Goal: Task Accomplishment & Management: Complete application form

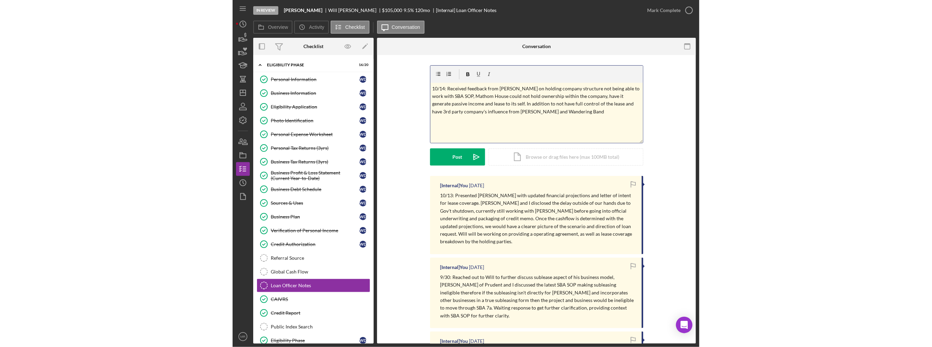
scroll to position [53, 0]
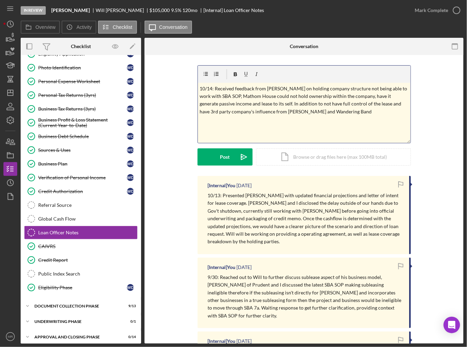
click at [301, 102] on p "10/14: Received feedback from Colleen on holding company structure not being ab…" at bounding box center [303, 100] width 209 height 31
click at [376, 105] on p "10/14: Received feedback from Colleen on holding company structure not being ab…" at bounding box center [303, 100] width 209 height 31
click at [339, 113] on p "10/14: Received feedback from Colleen on holding company structure not being ab…" at bounding box center [303, 100] width 209 height 31
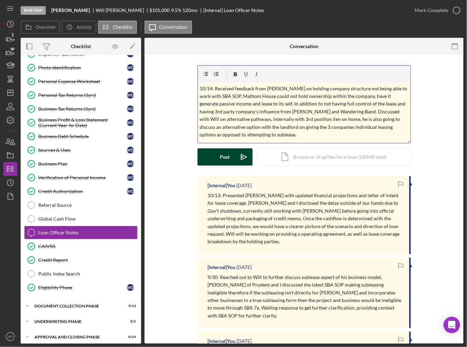
click at [211, 160] on button "Post Icon/icon-invite-send" at bounding box center [224, 157] width 55 height 17
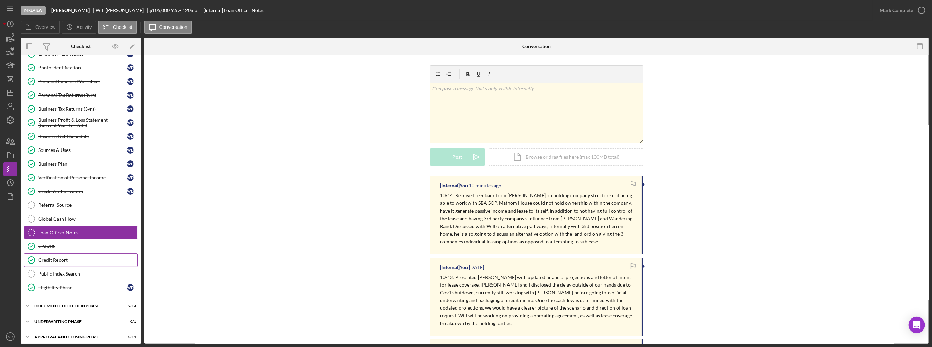
click at [61, 258] on div "Credit Report" at bounding box center [87, 261] width 99 height 6
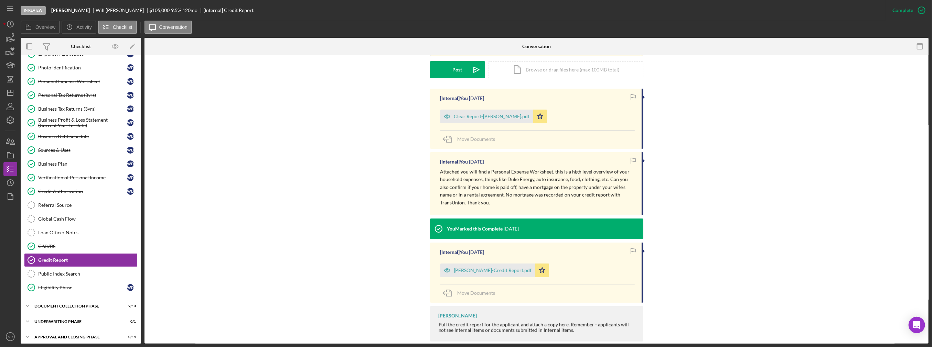
scroll to position [207, 0]
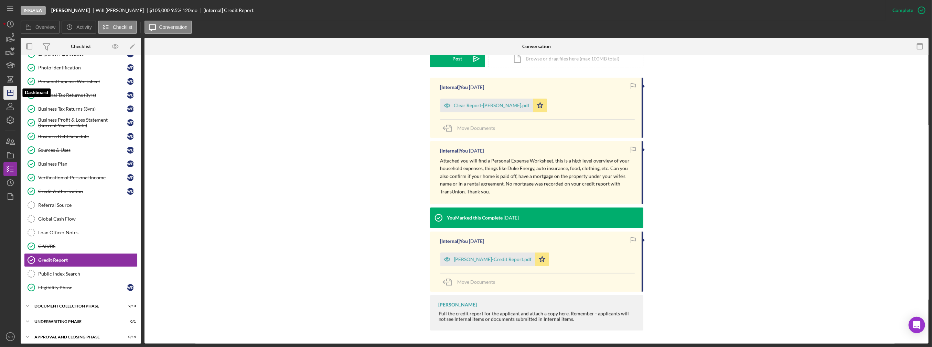
click at [9, 96] on polygon "button" at bounding box center [11, 93] width 6 height 6
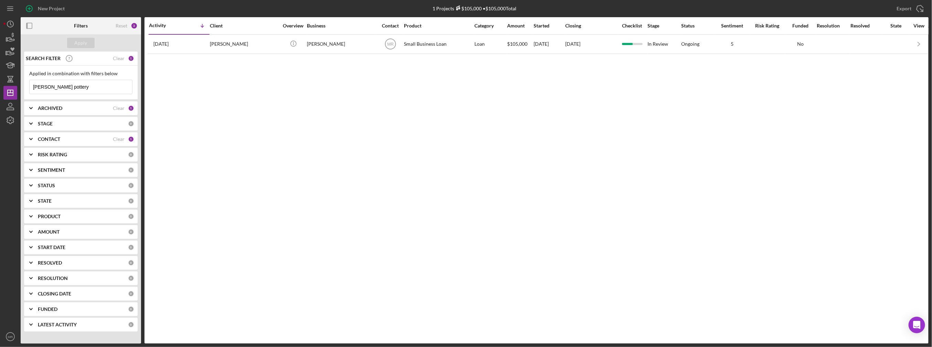
click at [75, 92] on input "donovan pottery" at bounding box center [81, 87] width 102 height 14
type input "data"
click at [261, 53] on table "Activity Icon/Table Sort Arrow Client Overview Business Contact Product Categor…" at bounding box center [570, 35] width 844 height 37
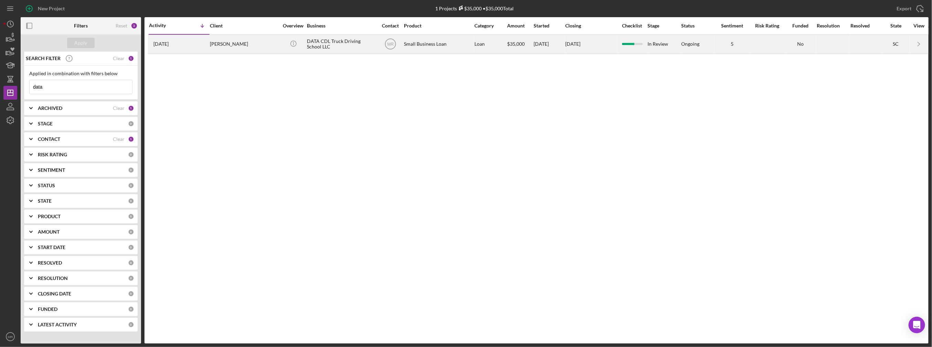
click at [261, 47] on div "Tina Dodd" at bounding box center [244, 44] width 69 height 18
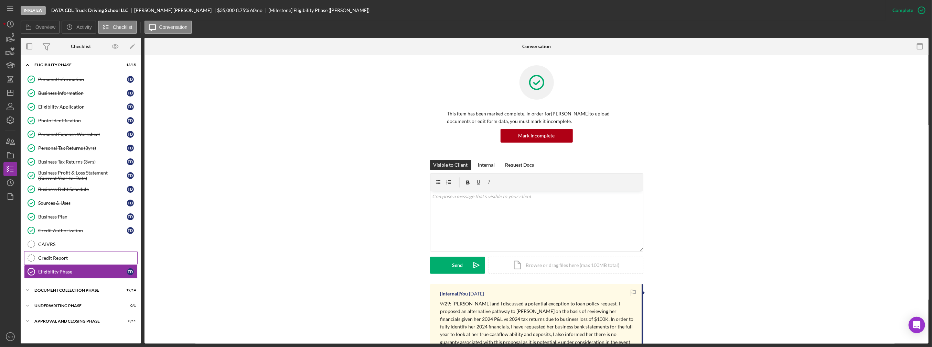
click at [62, 256] on div "Credit Report" at bounding box center [87, 259] width 99 height 6
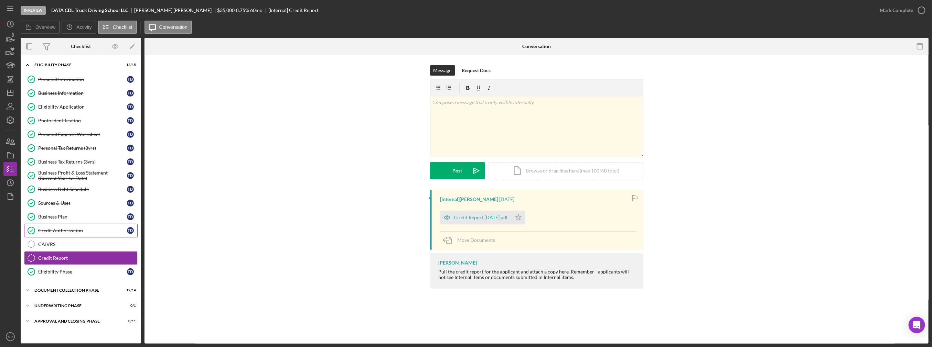
click at [56, 231] on div "Credit Authorization" at bounding box center [82, 231] width 89 height 6
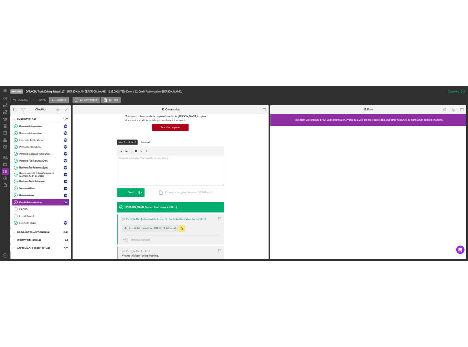
scroll to position [69, 0]
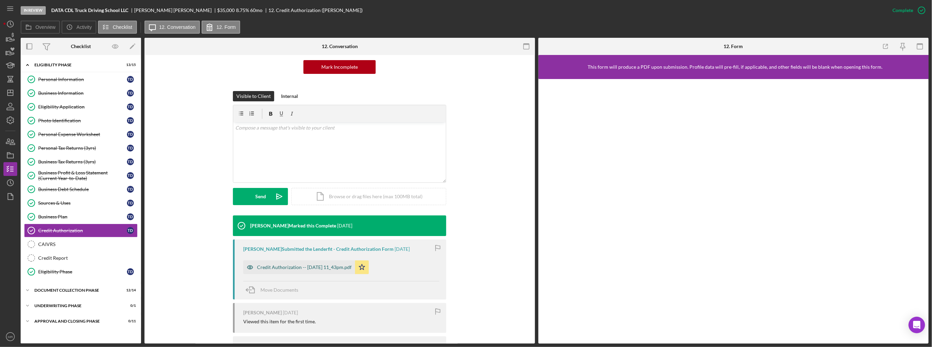
click at [316, 270] on div "Credit Authorization -- 2023-12-03 11_43pm.pdf" at bounding box center [304, 268] width 95 height 6
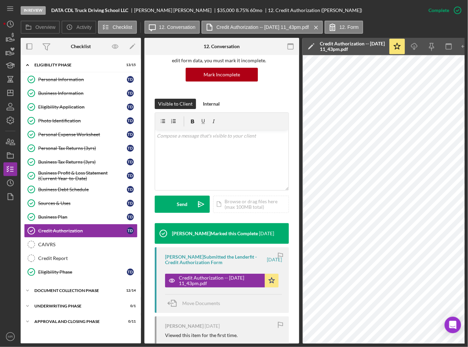
scroll to position [76, 0]
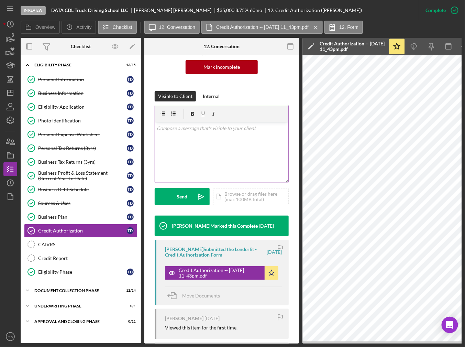
click at [183, 163] on div "v Color teal Color pink Remove color Add row above Add row below Add column bef…" at bounding box center [221, 152] width 133 height 60
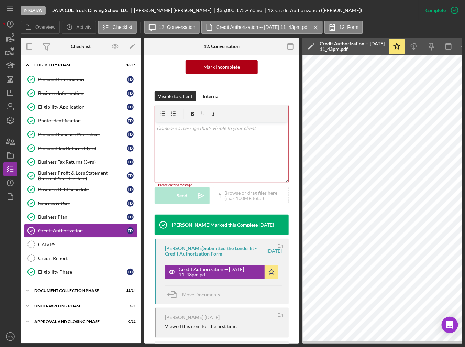
click at [222, 167] on div "v Color teal Color pink Remove color Add row above Add row below Add column bef…" at bounding box center [221, 152] width 133 height 60
click at [232, 200] on div "Icon/Document Browse or drag files here (max 100MB total) Tap to choose files o…" at bounding box center [251, 195] width 76 height 17
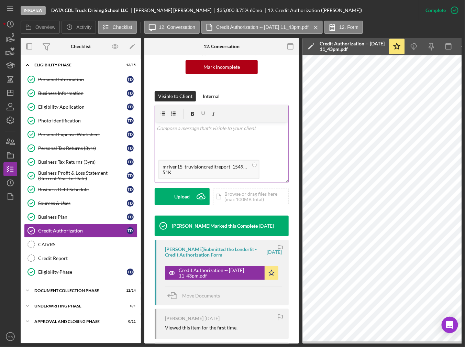
click at [217, 143] on div "v Color teal Color pink Remove color Add row above Add row below Add column bef…" at bounding box center [221, 139] width 133 height 34
click at [254, 165] on circle at bounding box center [255, 165] width 4 height 4
click at [81, 256] on div "Credit Report" at bounding box center [87, 259] width 99 height 6
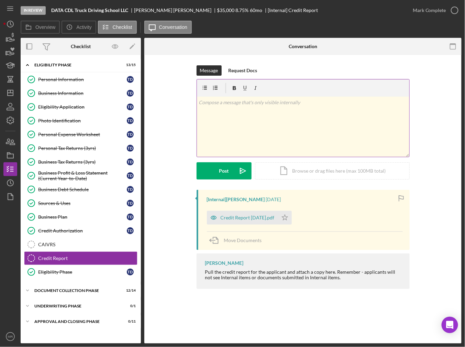
click at [263, 119] on div "v Color teal Color pink Remove color Add row above Add row below Add column bef…" at bounding box center [303, 127] width 213 height 60
click at [290, 172] on div "Icon/Document Browse or drag files here (max 100MB total) Tap to choose files o…" at bounding box center [332, 170] width 155 height 17
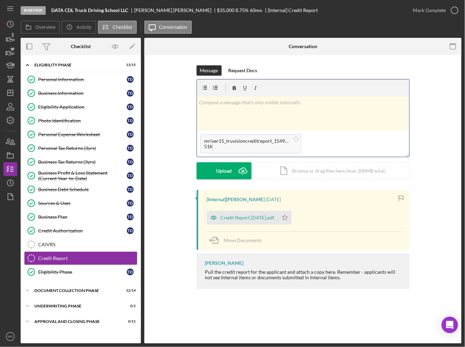
click at [281, 123] on div "v Color teal Color pink Remove color Add row above Add row below Add column bef…" at bounding box center [303, 114] width 213 height 34
click at [254, 220] on div "Credit Report 12.20.2024.pdf" at bounding box center [248, 218] width 54 height 6
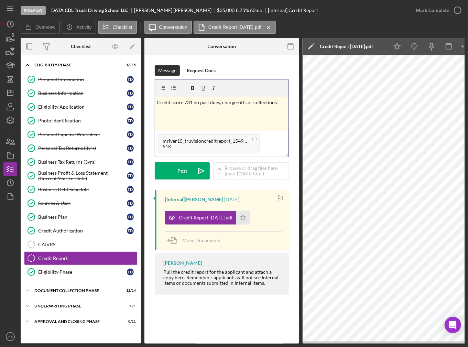
click at [284, 108] on div "v Color teal Color pink Remove color Add row above Add row below Add column bef…" at bounding box center [221, 114] width 133 height 34
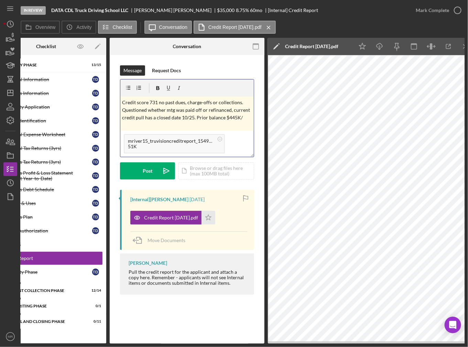
scroll to position [0, 35]
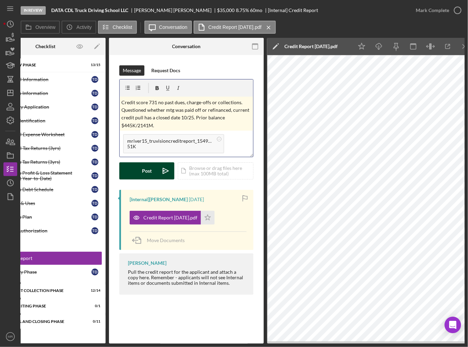
click at [141, 165] on button "Post Icon/icon-invite-send" at bounding box center [146, 170] width 55 height 17
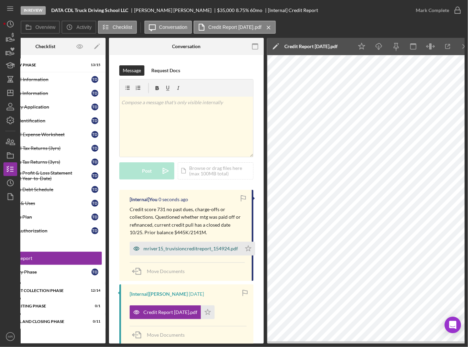
click at [215, 246] on div "mriver15_truvisioncreditreport_154924.pdf" at bounding box center [190, 249] width 95 height 6
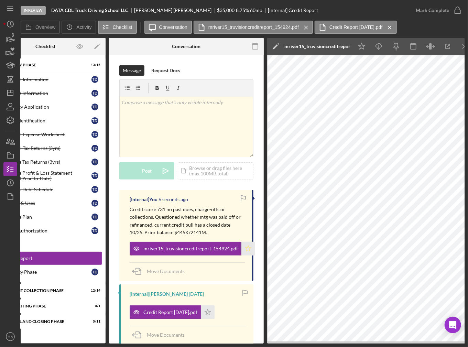
click at [250, 246] on icon "Icon/Star" at bounding box center [248, 249] width 14 height 14
click at [448, 14] on div "Mark Complete" at bounding box center [432, 10] width 33 height 14
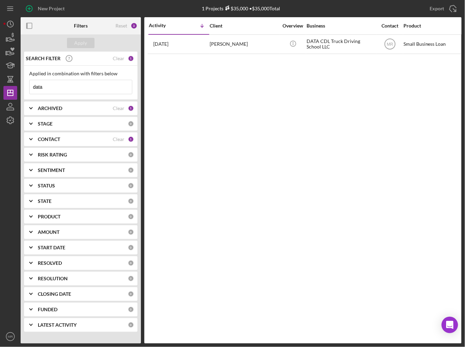
click at [41, 87] on input "data" at bounding box center [81, 87] width 102 height 14
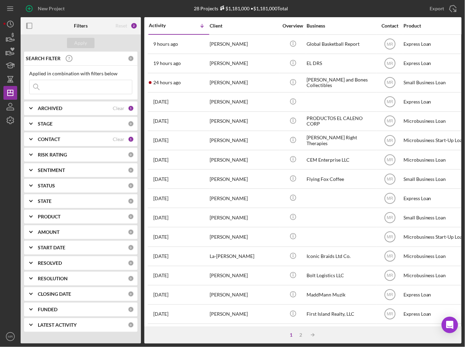
click at [41, 87] on icon at bounding box center [37, 87] width 14 height 14
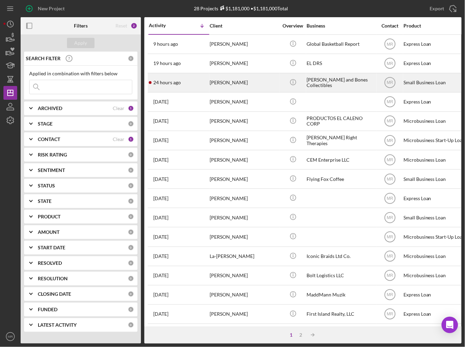
click at [166, 84] on time "24 hours ago" at bounding box center [167, 83] width 28 height 6
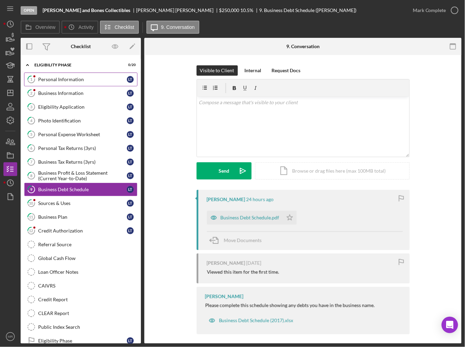
click at [60, 85] on link "1 Personal Information L T" at bounding box center [80, 80] width 113 height 14
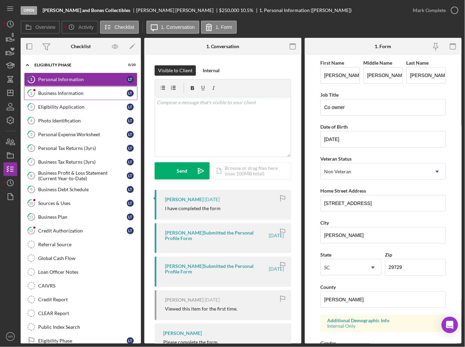
click at [58, 91] on div "Business Information" at bounding box center [82, 93] width 89 height 6
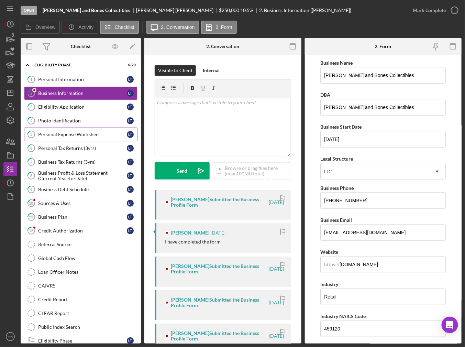
click at [90, 137] on link "5 Personal Expense Worksheet L T" at bounding box center [80, 135] width 113 height 14
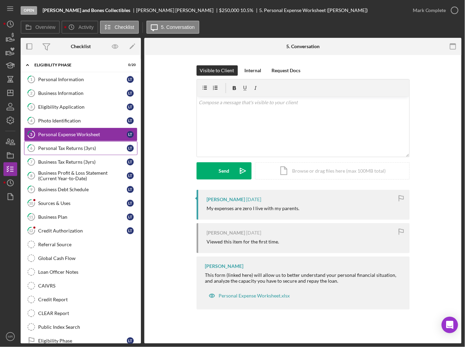
click at [84, 148] on div "Personal Tax Returns (3yrs)" at bounding box center [82, 148] width 89 height 6
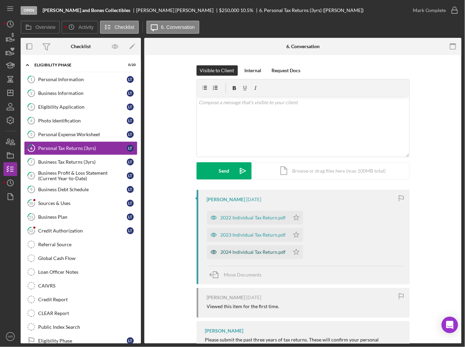
click at [244, 250] on div "2024 Individual Tax Return.pdf" at bounding box center [253, 252] width 65 height 6
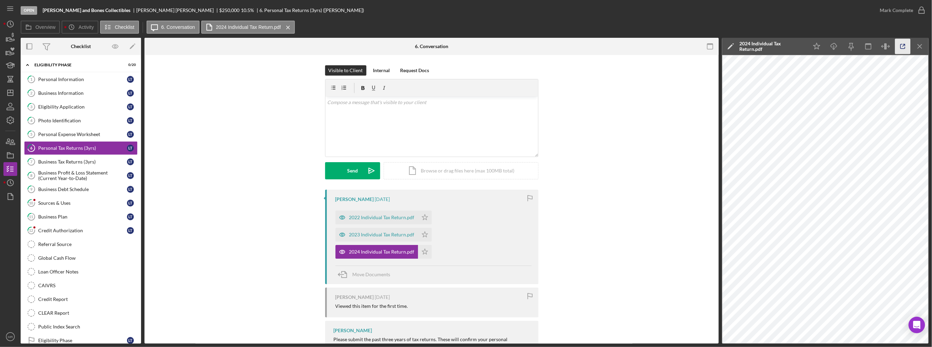
click at [465, 46] on icon "button" at bounding box center [902, 46] width 15 height 15
click at [71, 160] on div "Business Tax Returns (3yrs)" at bounding box center [82, 162] width 89 height 6
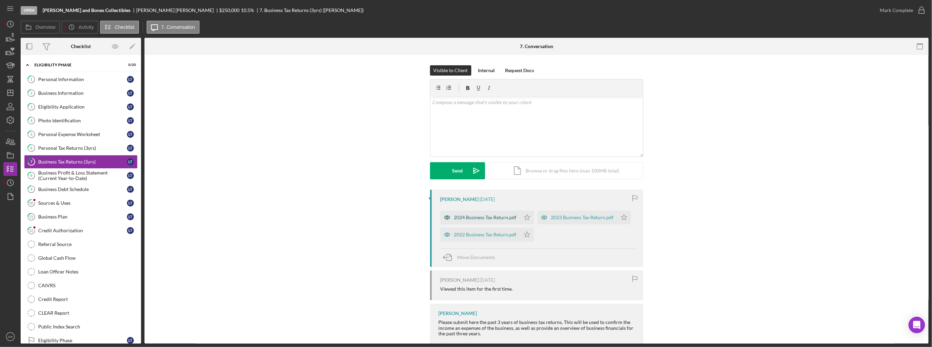
click at [465, 220] on div "2024 Business Tax Return.pdf" at bounding box center [485, 218] width 63 height 6
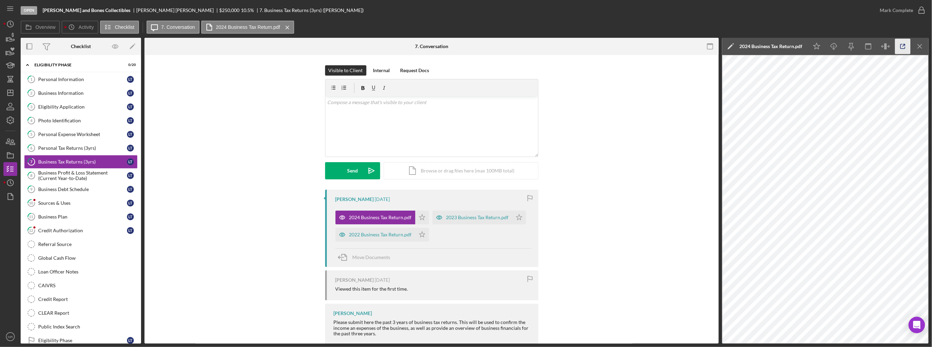
click at [465, 46] on icon "button" at bounding box center [902, 46] width 15 height 15
click at [11, 142] on icon "button" at bounding box center [12, 142] width 5 height 5
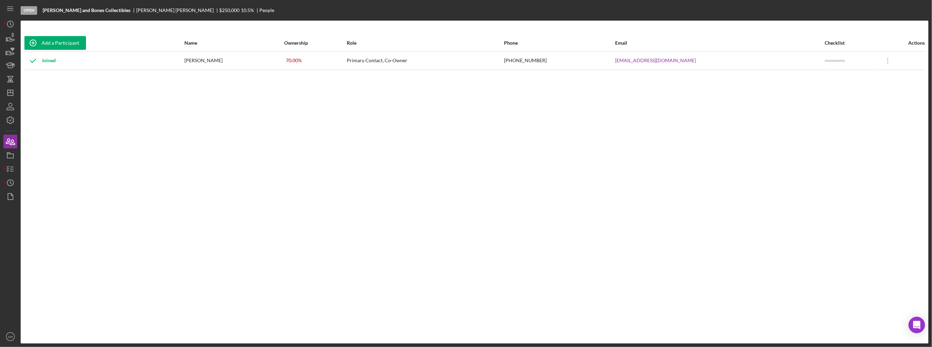
click at [180, 207] on div "Add a Participant Name Ownership Role Phone Email Checklist Actions Joined Luke…" at bounding box center [475, 182] width 908 height 296
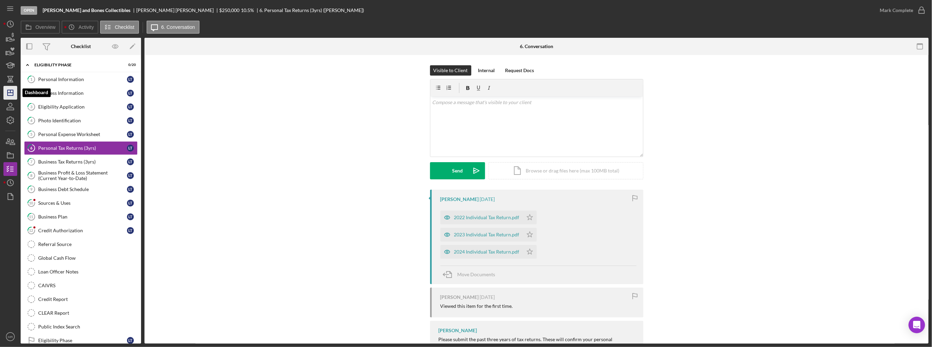
click at [12, 94] on icon "Icon/Dashboard" at bounding box center [10, 92] width 17 height 17
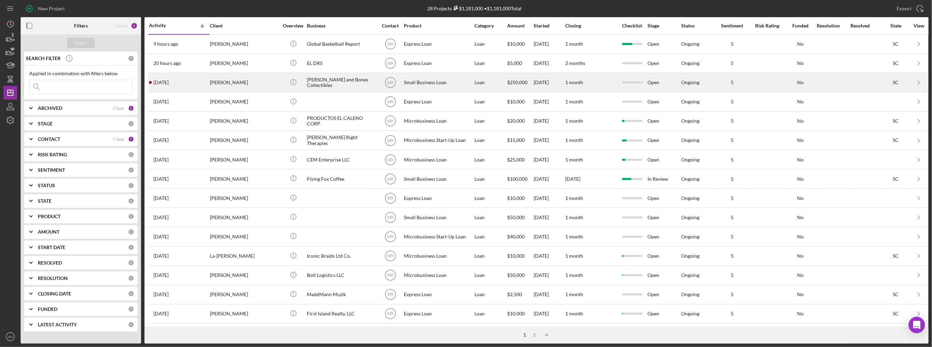
click at [195, 82] on div "1 day ago Luke Torres" at bounding box center [179, 83] width 60 height 18
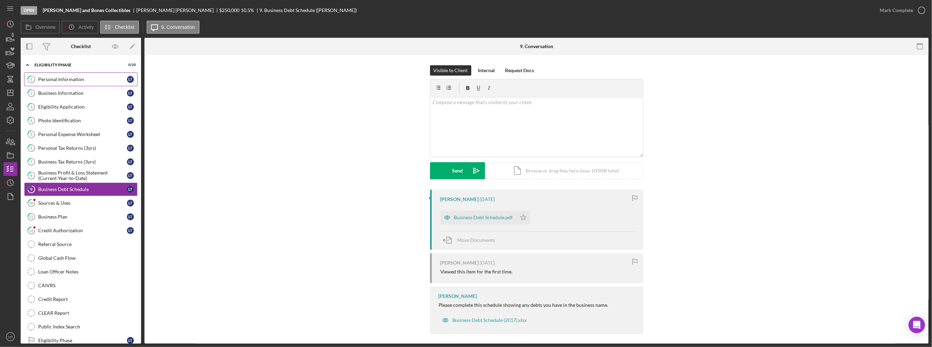
click at [96, 83] on link "1 Personal Information L T" at bounding box center [80, 80] width 113 height 14
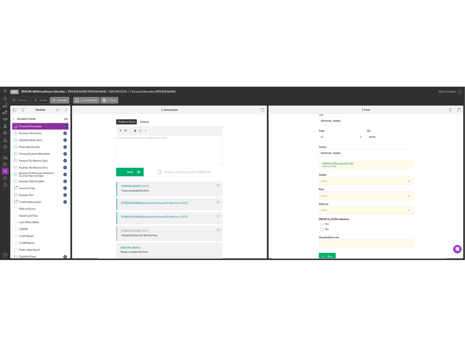
scroll to position [169, 0]
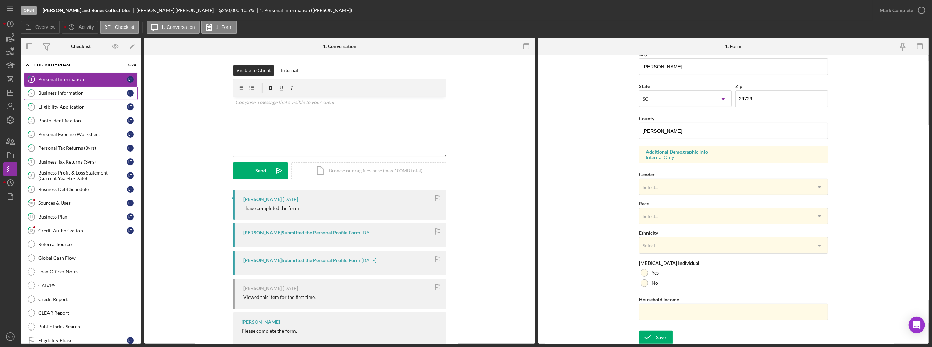
click at [89, 93] on div "Business Information" at bounding box center [82, 93] width 89 height 6
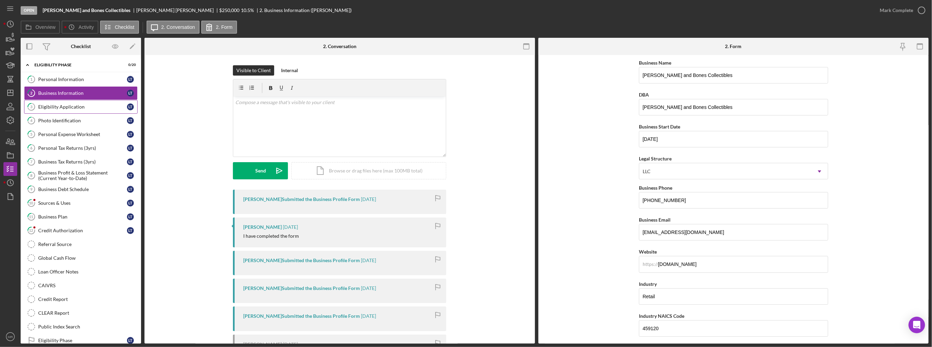
click at [85, 107] on div "Eligibility Application" at bounding box center [82, 107] width 89 height 6
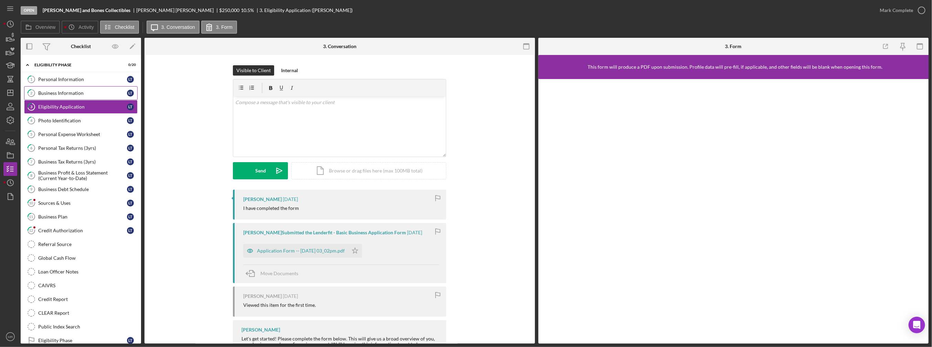
click at [88, 97] on link "2 Business Information L T" at bounding box center [80, 93] width 113 height 14
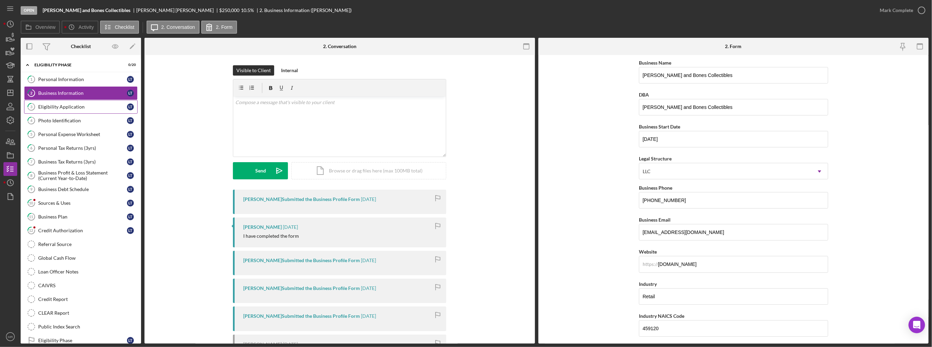
click at [86, 110] on link "3 Eligibility Application L T" at bounding box center [80, 107] width 113 height 14
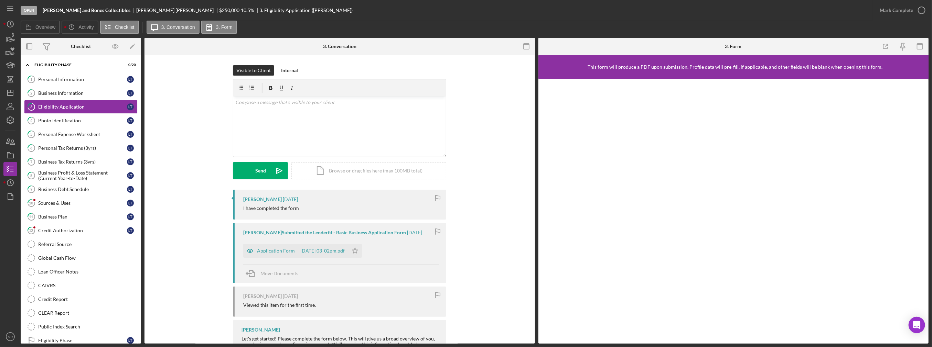
click at [327, 252] on div "Application Form -- 2025-10-13 03_02pm.pdf" at bounding box center [301, 251] width 88 height 6
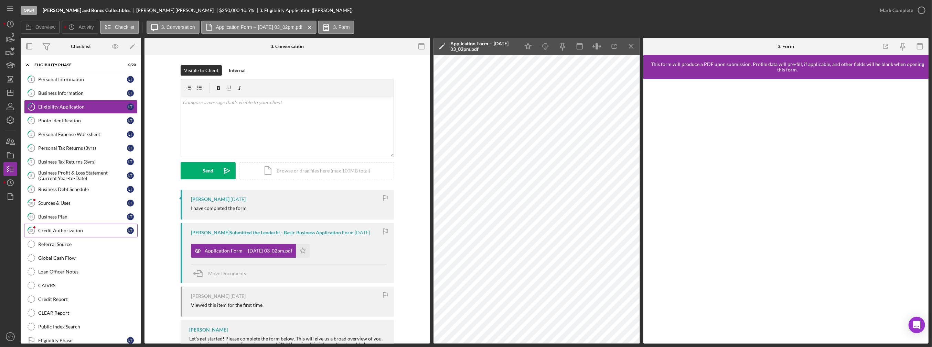
click at [80, 234] on link "12 Credit Authorization L T" at bounding box center [80, 231] width 113 height 14
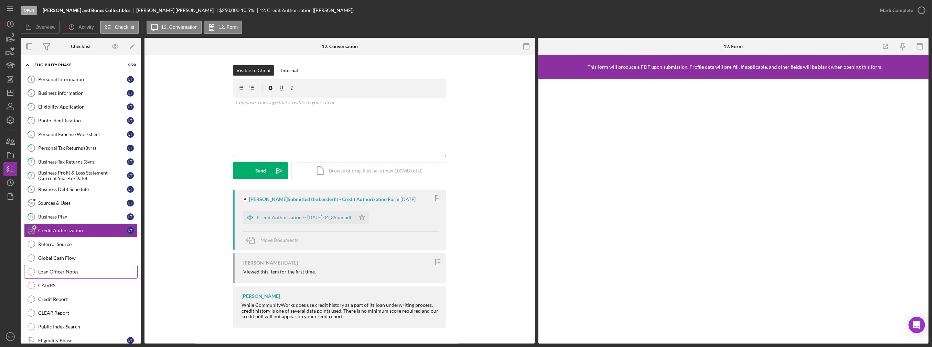
click at [61, 271] on div "Loan Officer Notes" at bounding box center [87, 272] width 99 height 6
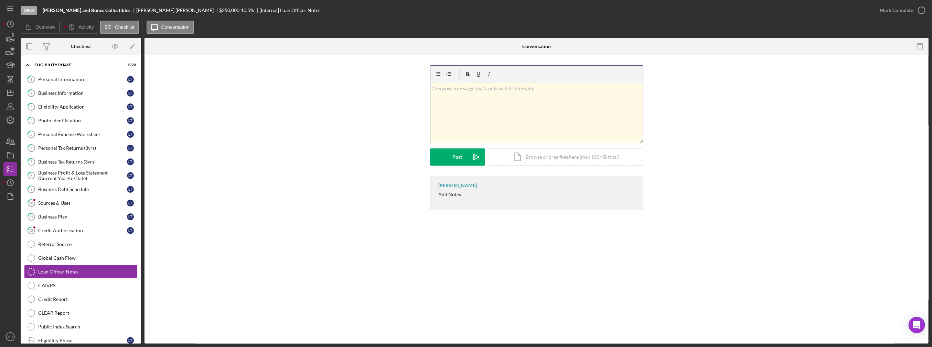
click at [465, 113] on div "v Color teal Color pink Remove color Add row above Add row below Add column bef…" at bounding box center [536, 113] width 213 height 60
click at [308, 299] on div "Loan Officer Notes Loan Officer Notes v Color teal Color pink Remove color Add …" at bounding box center [536, 199] width 784 height 289
click at [465, 119] on div "v Color teal Color pink Remove color Add row above Add row below Add column bef…" at bounding box center [536, 113] width 213 height 60
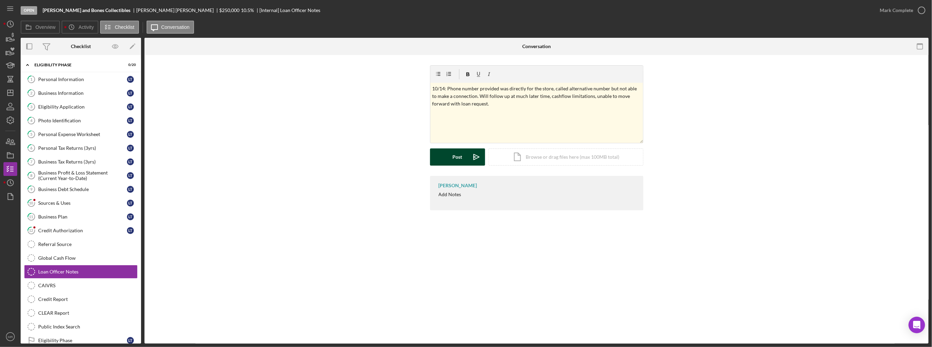
click at [462, 155] on button "Post Icon/icon-invite-send" at bounding box center [457, 157] width 55 height 17
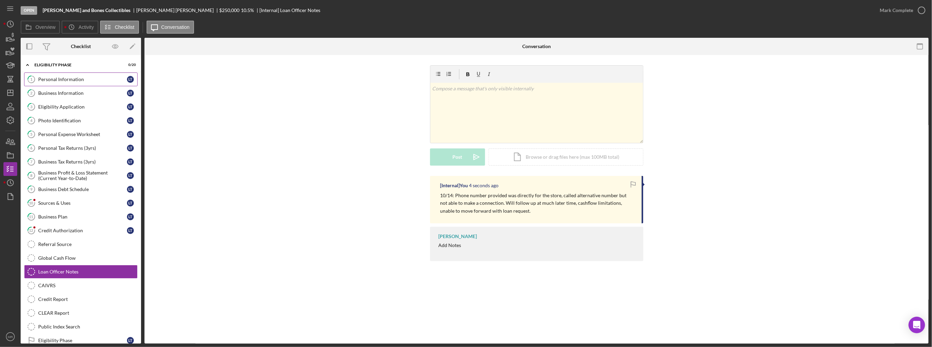
click at [68, 80] on div "Personal Information" at bounding box center [82, 80] width 89 height 6
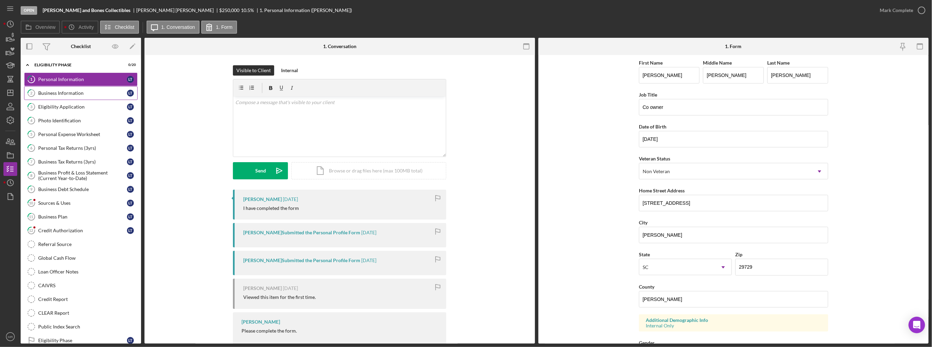
click at [68, 90] on div "Business Information" at bounding box center [82, 93] width 89 height 6
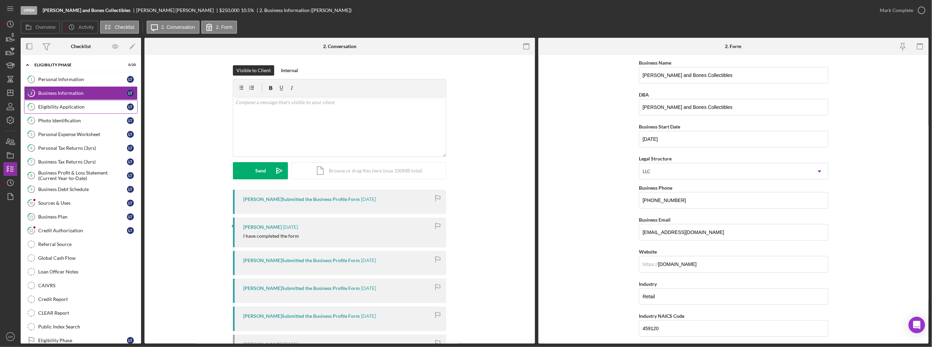
click at [66, 101] on link "3 Eligibility Application L T" at bounding box center [80, 107] width 113 height 14
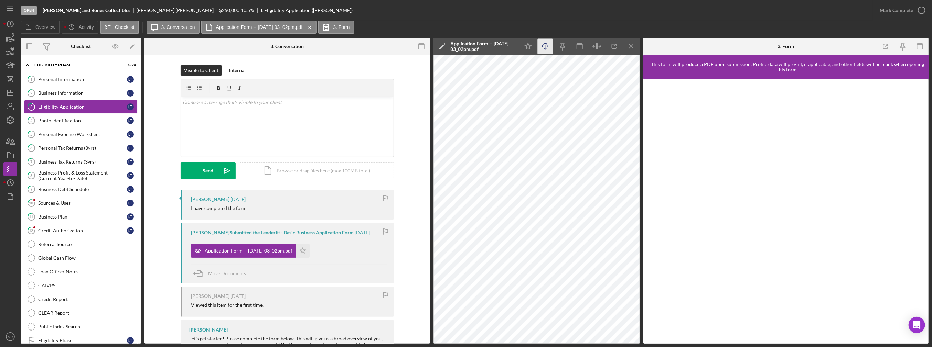
click at [465, 47] on icon "Icon/Download" at bounding box center [544, 46] width 15 height 15
click at [305, 250] on polygon "button" at bounding box center [303, 251] width 6 height 6
click at [465, 13] on div "Mark Complete" at bounding box center [895, 10] width 33 height 14
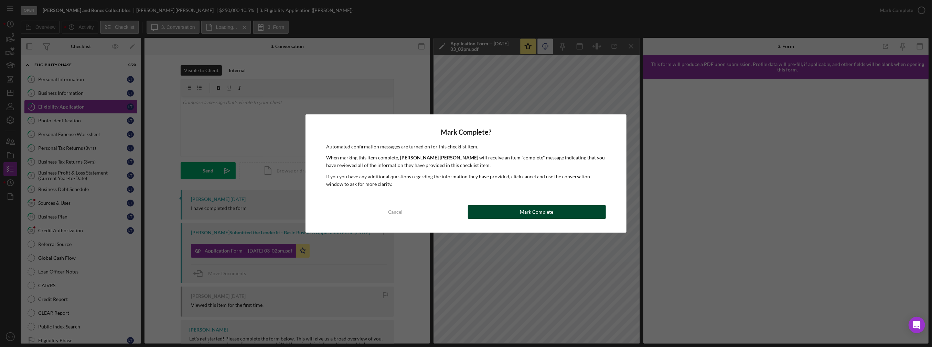
click at [465, 208] on div "Mark Complete" at bounding box center [536, 212] width 33 height 14
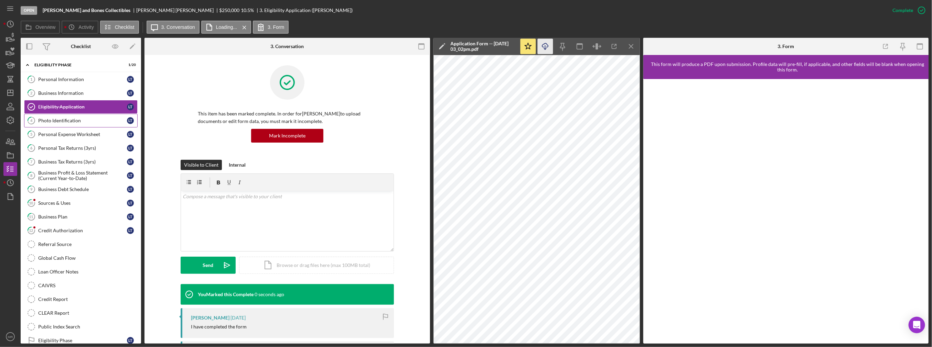
click at [96, 123] on link "4 Photo Identification L T" at bounding box center [80, 121] width 113 height 14
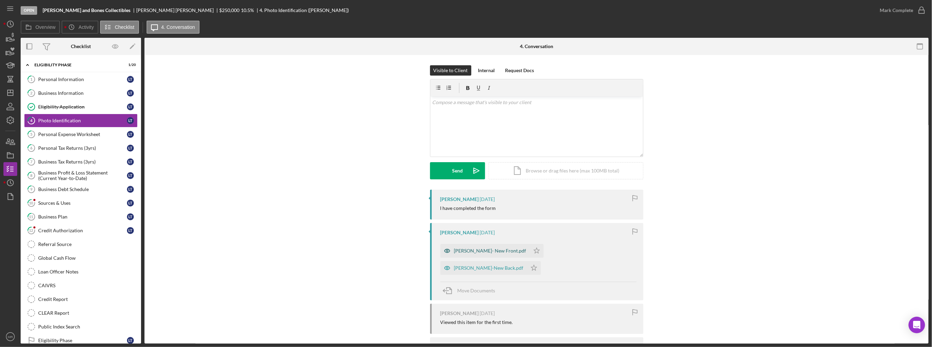
click at [465, 251] on div "Luke DL- New Front.pdf" at bounding box center [490, 251] width 72 height 6
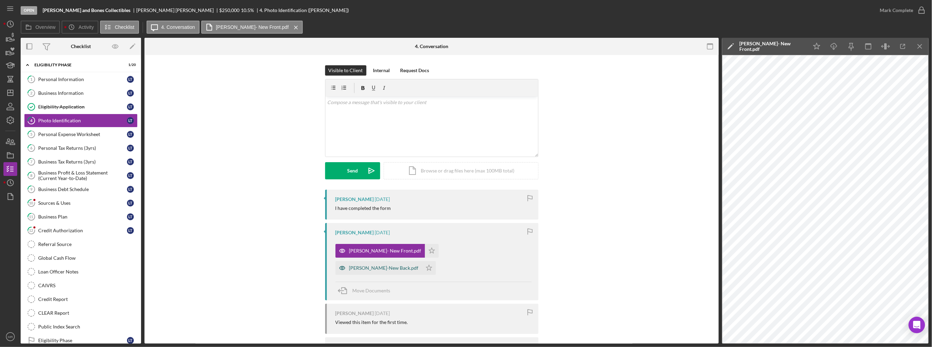
click at [419, 265] on div "Luke DL-New Back.pdf" at bounding box center [383, 268] width 69 height 6
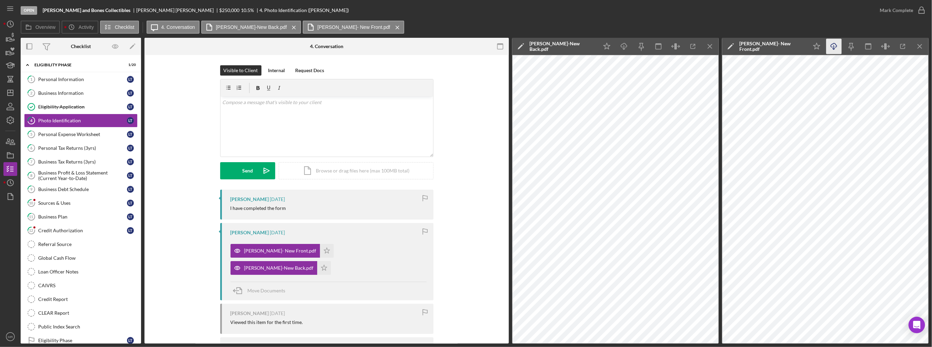
click at [465, 49] on icon "Icon/Download" at bounding box center [833, 46] width 15 height 15
click at [465, 45] on icon "Icon/Download" at bounding box center [623, 46] width 15 height 15
drag, startPoint x: 611, startPoint y: 45, endPoint x: 626, endPoint y: 45, distance: 15.1
click at [465, 45] on icon "Icon/Star" at bounding box center [606, 46] width 15 height 15
click at [465, 45] on icon "Icon/Star" at bounding box center [816, 46] width 15 height 15
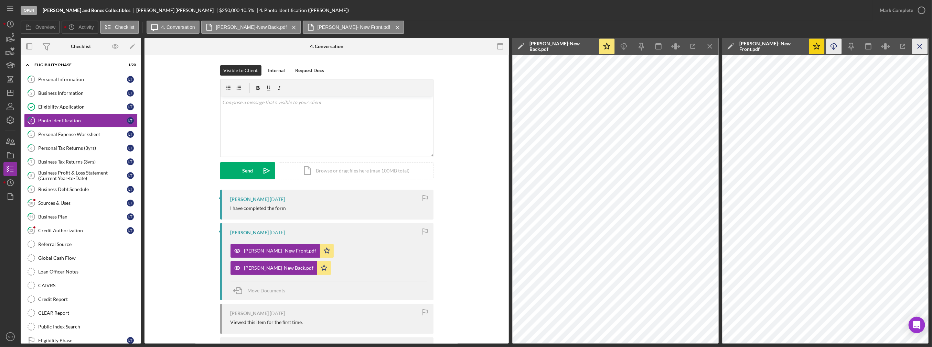
click at [465, 44] on icon "Icon/Menu Close" at bounding box center [919, 46] width 15 height 15
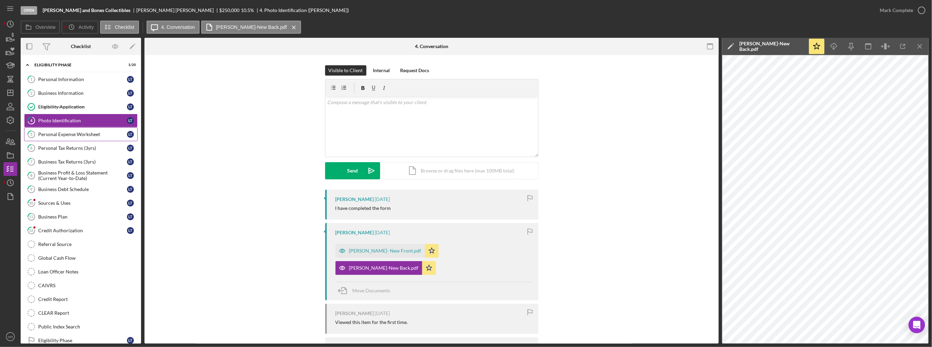
click at [86, 137] on link "5 Personal Expense Worksheet L T" at bounding box center [80, 135] width 113 height 14
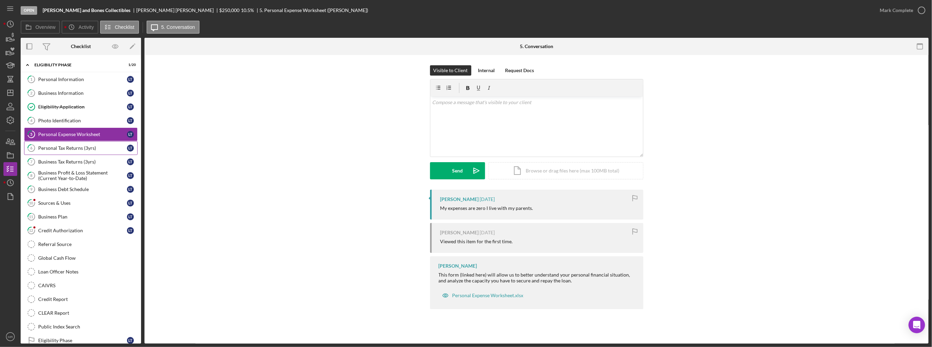
click at [101, 152] on link "6 Personal Tax Returns (3yrs) L T" at bounding box center [80, 148] width 113 height 14
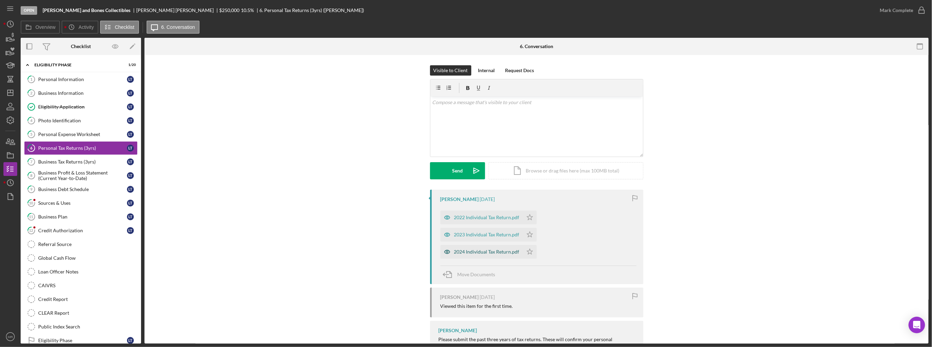
click at [465, 253] on div "2024 Individual Tax Return.pdf" at bounding box center [486, 252] width 65 height 6
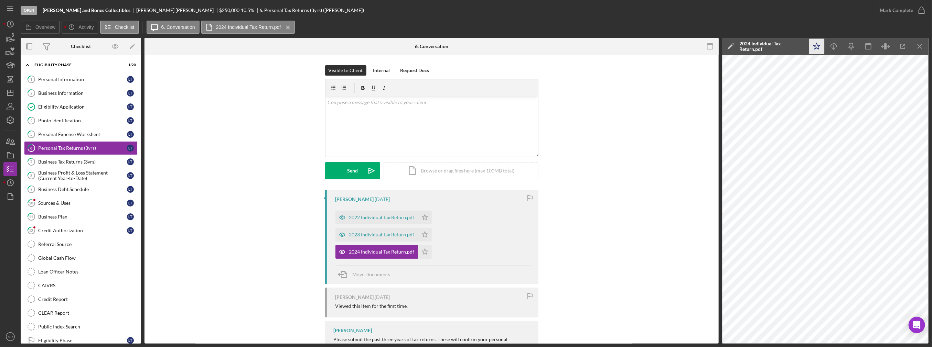
drag, startPoint x: 837, startPoint y: 48, endPoint x: 822, endPoint y: 50, distance: 15.3
click at [465, 48] on icon "Icon/Download" at bounding box center [833, 46] width 15 height 15
click at [465, 215] on div "Luke Torres 1 day ago 2022 Individual Tax Return.pdf Icon/Star 2023 Individual …" at bounding box center [431, 275] width 553 height 171
click at [372, 234] on div "2023 Individual Tax Return.pdf" at bounding box center [381, 235] width 65 height 6
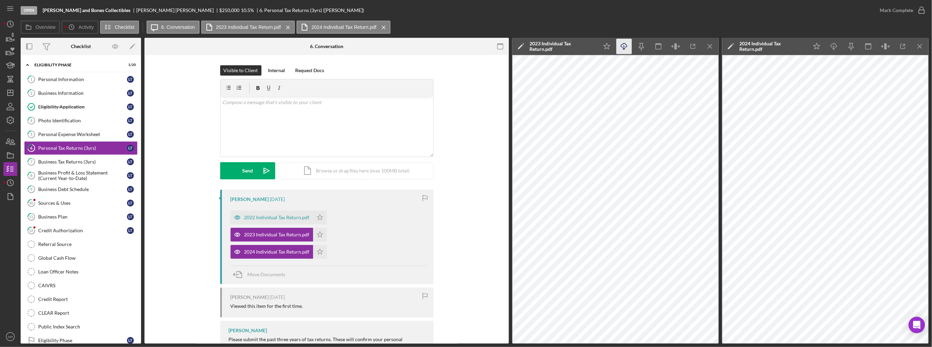
click at [465, 48] on icon "Icon/Download" at bounding box center [623, 46] width 15 height 15
drag, startPoint x: 706, startPoint y: 43, endPoint x: 727, endPoint y: 43, distance: 20.3
click at [465, 43] on icon "Icon/Menu Close" at bounding box center [709, 46] width 15 height 15
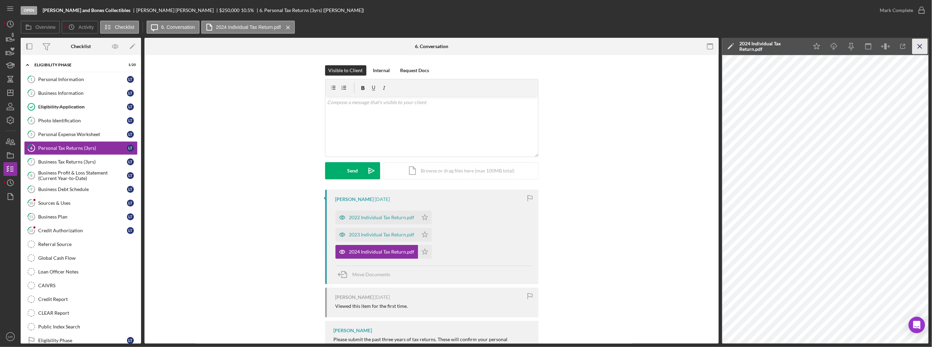
click at [465, 42] on icon "Icon/Menu Close" at bounding box center [919, 46] width 15 height 15
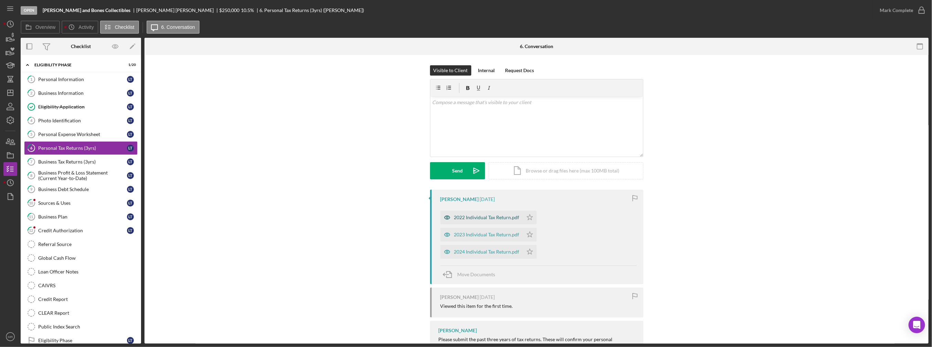
click at [465, 218] on div "2022 Individual Tax Return.pdf" at bounding box center [486, 218] width 65 height 6
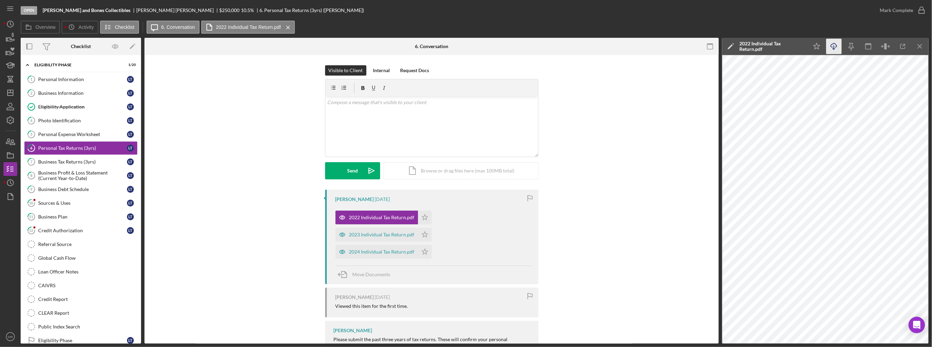
click at [465, 47] on icon "Icon/Download" at bounding box center [833, 46] width 15 height 15
click at [465, 50] on icon "Icon/Menu Close" at bounding box center [919, 46] width 15 height 15
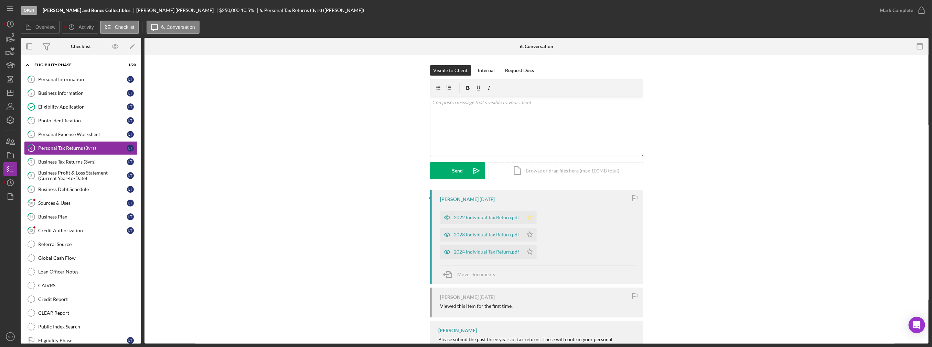
click at [465, 221] on icon "Icon/Star" at bounding box center [530, 218] width 14 height 14
click at [465, 232] on icon "Icon/Star" at bounding box center [530, 235] width 14 height 14
click at [465, 247] on icon "Icon/Star" at bounding box center [530, 252] width 14 height 14
click at [63, 170] on div "Business Profit & Loss Statement (Current Year-to-Date)" at bounding box center [82, 175] width 89 height 11
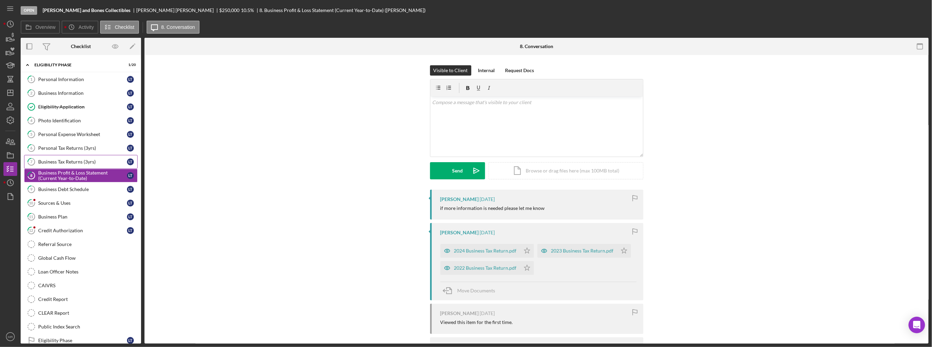
click at [64, 165] on link "7 Business Tax Returns (3yrs) L T" at bounding box center [80, 162] width 113 height 14
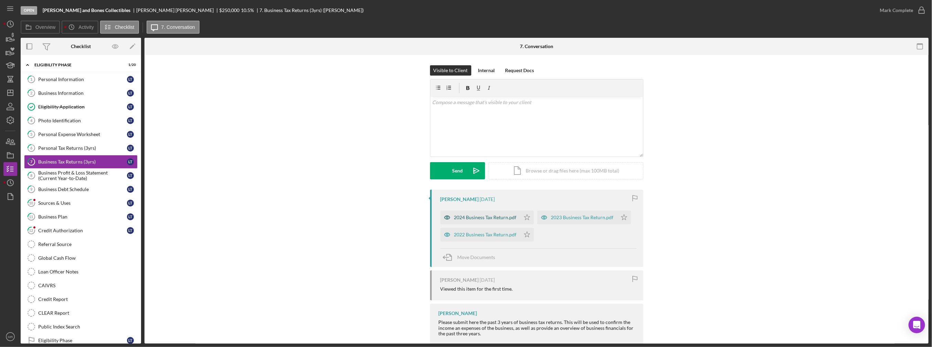
click at [465, 220] on div "2024 Business Tax Return.pdf" at bounding box center [485, 218] width 63 height 6
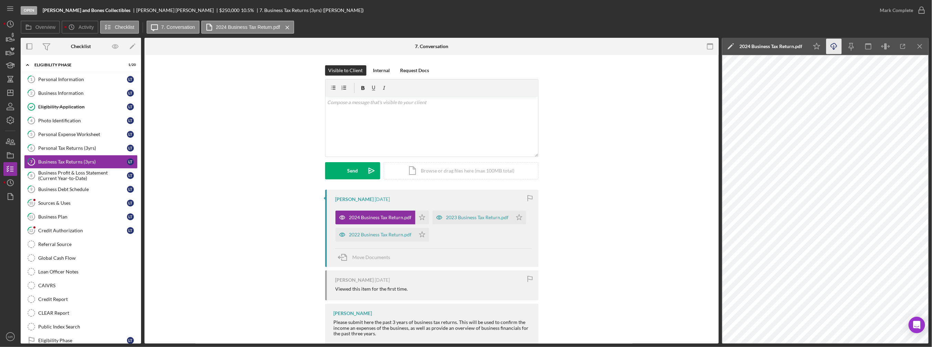
click at [465, 43] on icon "Icon/Download" at bounding box center [833, 46] width 15 height 15
click at [451, 218] on div "2023 Business Tax Return.pdf" at bounding box center [477, 218] width 63 height 6
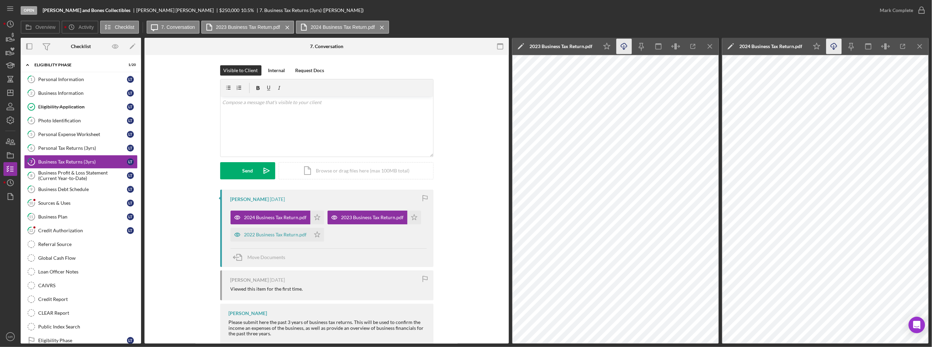
click at [465, 46] on icon "Icon/Download" at bounding box center [623, 46] width 15 height 15
click at [278, 234] on div "2022 Business Tax Return.pdf" at bounding box center [275, 235] width 63 height 6
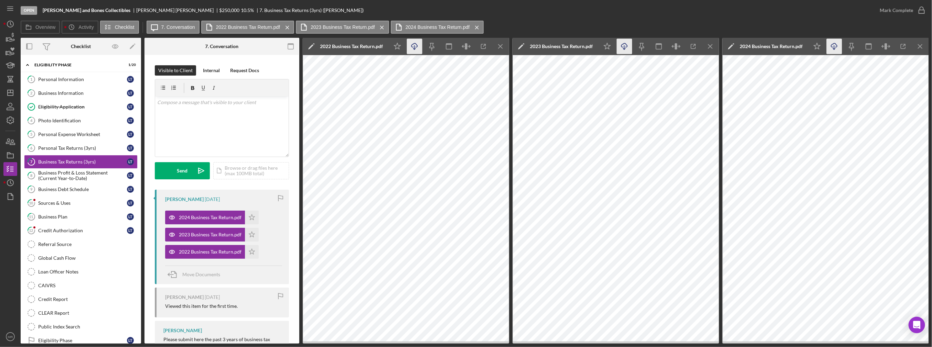
click at [412, 45] on icon "button" at bounding box center [414, 45] width 6 height 4
click at [465, 47] on icon "Icon/Menu Close" at bounding box center [500, 46] width 15 height 15
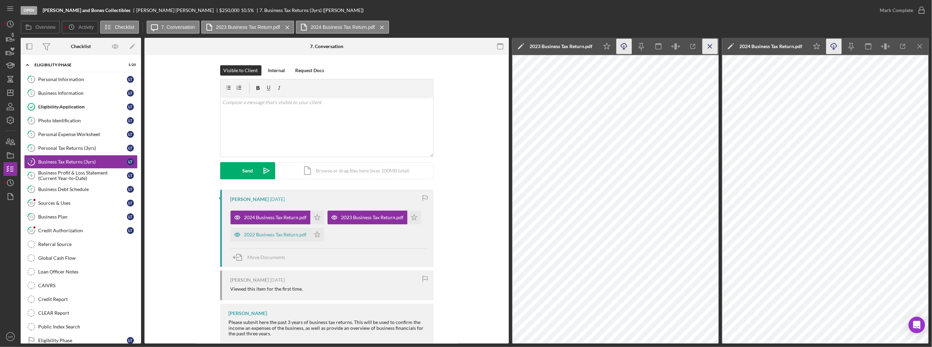
click at [465, 46] on icon "Icon/Menu Close" at bounding box center [709, 46] width 15 height 15
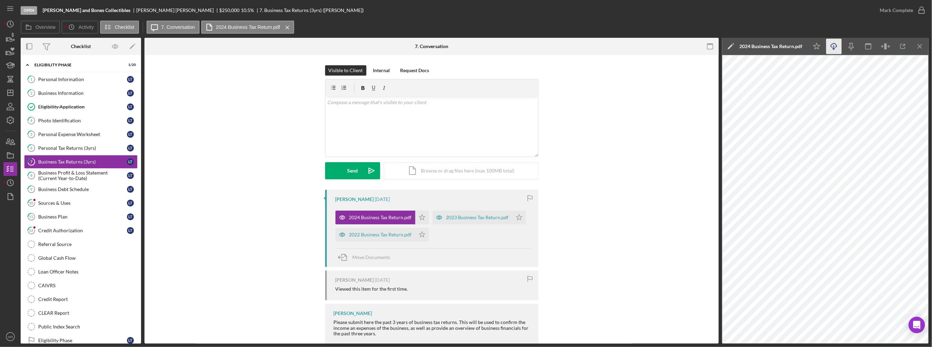
click at [465, 47] on div "Open Stump and Bones Collectibles Luke Torres $250,000 $250,000 10.5 % 7. Busin…" at bounding box center [466, 173] width 932 height 347
click at [465, 47] on icon "Icon/Menu Close" at bounding box center [919, 46] width 15 height 15
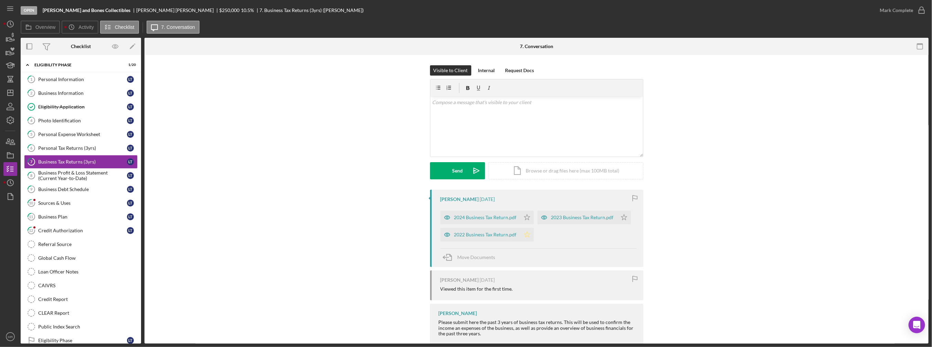
click at [465, 234] on icon "Icon/Star" at bounding box center [527, 235] width 14 height 14
click at [465, 218] on icon "Icon/Star" at bounding box center [527, 218] width 14 height 14
click at [465, 219] on icon "Icon/Star" at bounding box center [624, 218] width 14 height 14
click at [465, 8] on div "Mark Complete" at bounding box center [895, 10] width 33 height 14
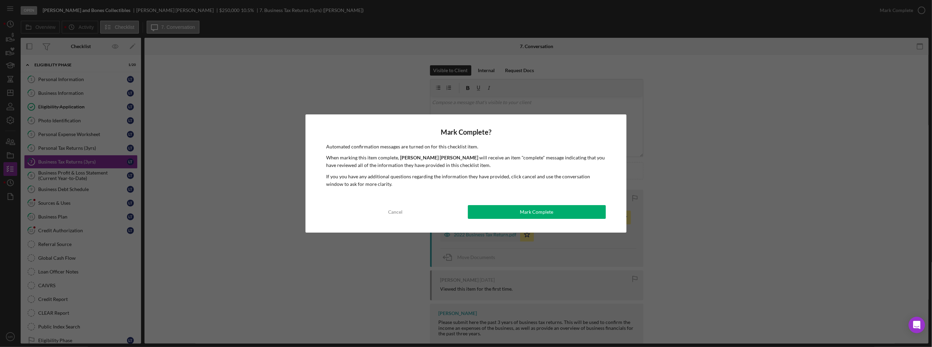
drag, startPoint x: 571, startPoint y: 217, endPoint x: 532, endPoint y: 212, distance: 38.5
click at [465, 217] on button "Mark Complete" at bounding box center [537, 212] width 138 height 14
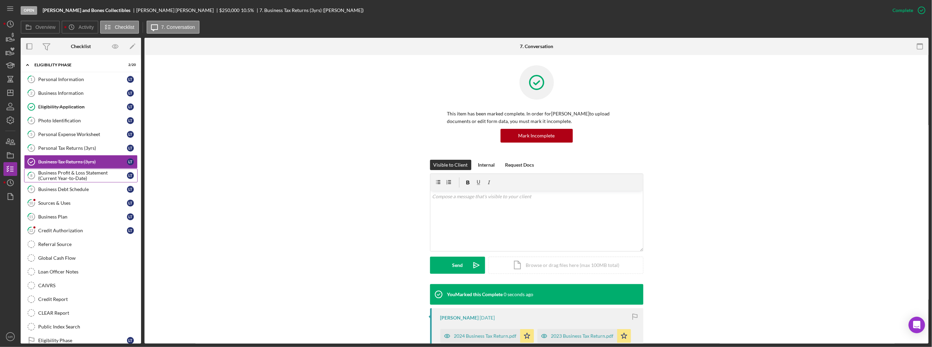
click at [46, 174] on div "Business Profit & Loss Statement (Current Year-to-Date)" at bounding box center [82, 175] width 89 height 11
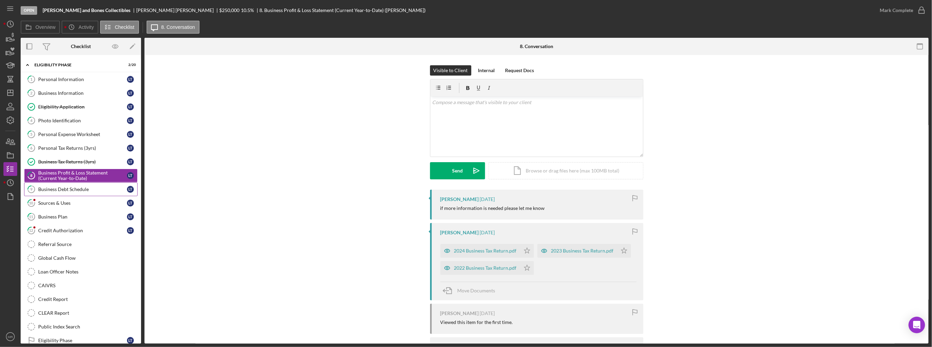
click at [84, 189] on div "Business Debt Schedule" at bounding box center [82, 190] width 89 height 6
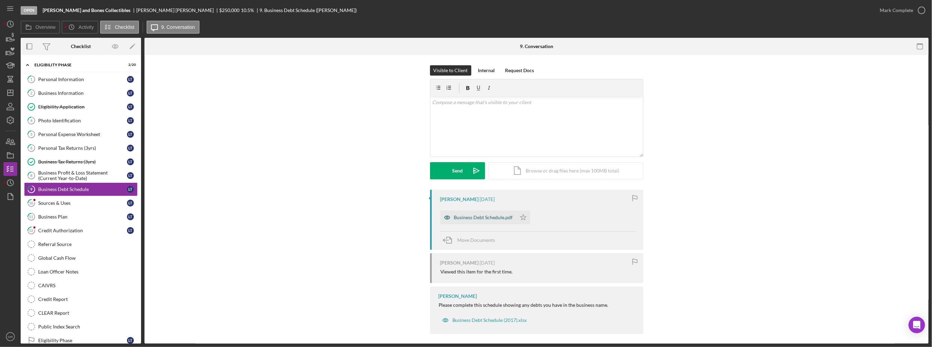
click at [465, 219] on div "Business Debt Schedule.pdf" at bounding box center [483, 218] width 59 height 6
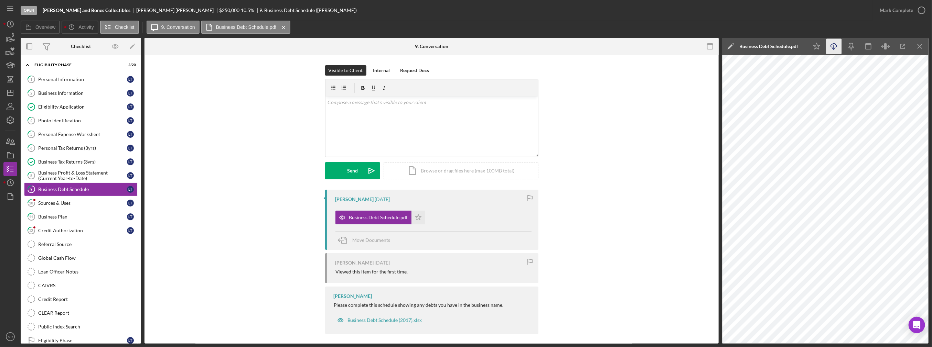
click at [465, 50] on icon "Icon/Download" at bounding box center [833, 46] width 15 height 15
click at [465, 45] on icon "Icon/Menu Close" at bounding box center [919, 46] width 15 height 15
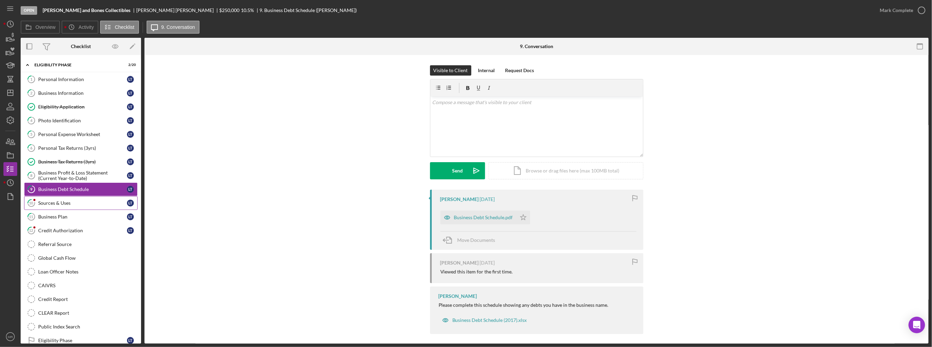
click at [84, 202] on div "Sources & Uses" at bounding box center [82, 203] width 89 height 6
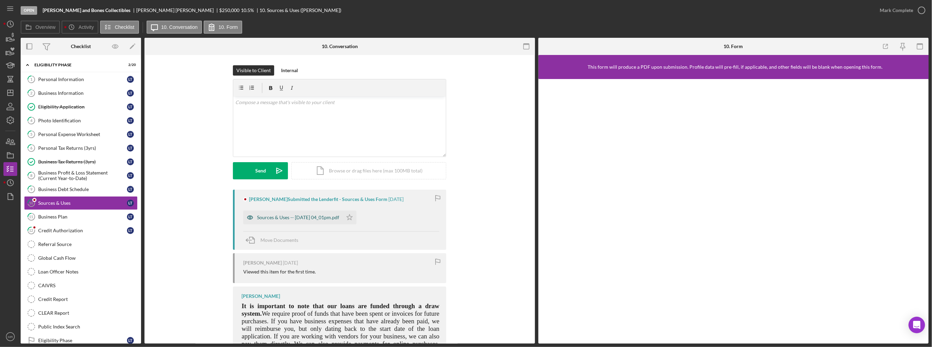
click at [330, 217] on div "Sources & Uses -- 2025-10-13 04_01pm.pdf" at bounding box center [298, 218] width 82 height 6
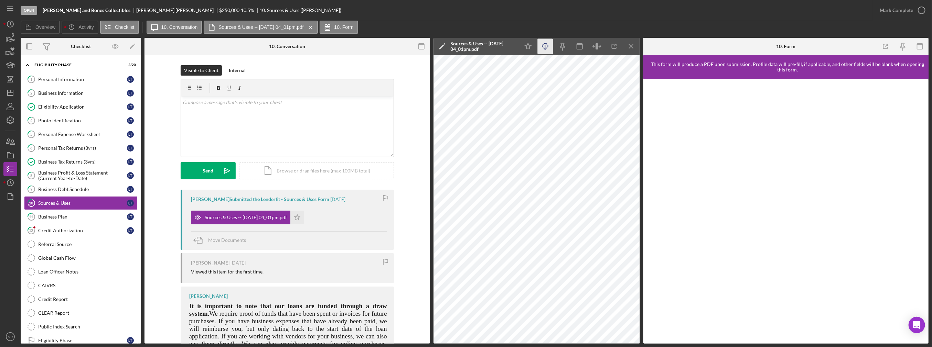
click at [465, 45] on icon "Icon/Download" at bounding box center [544, 46] width 15 height 15
click at [465, 46] on icon "Icon/Star" at bounding box center [527, 46] width 15 height 15
click at [465, 48] on icon "Icon/Menu Close" at bounding box center [630, 46] width 15 height 15
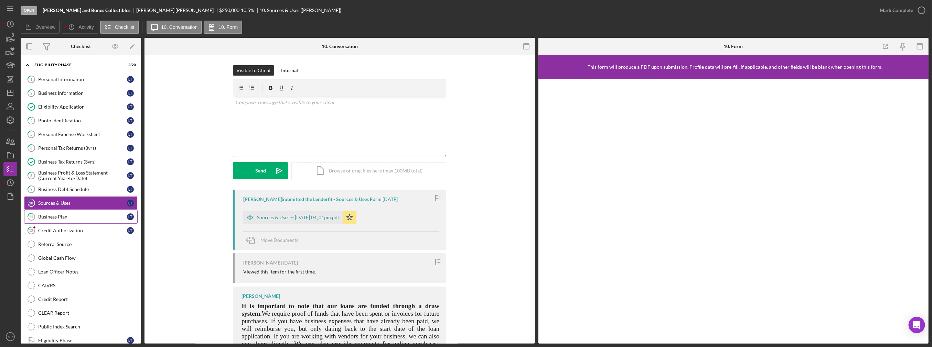
click at [76, 214] on div "Business Plan" at bounding box center [82, 217] width 89 height 6
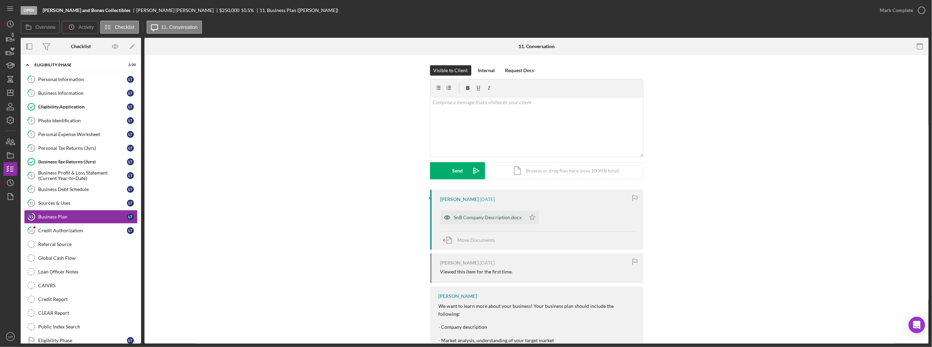
click at [465, 220] on div "SnB Company Description.docx" at bounding box center [488, 218] width 68 height 6
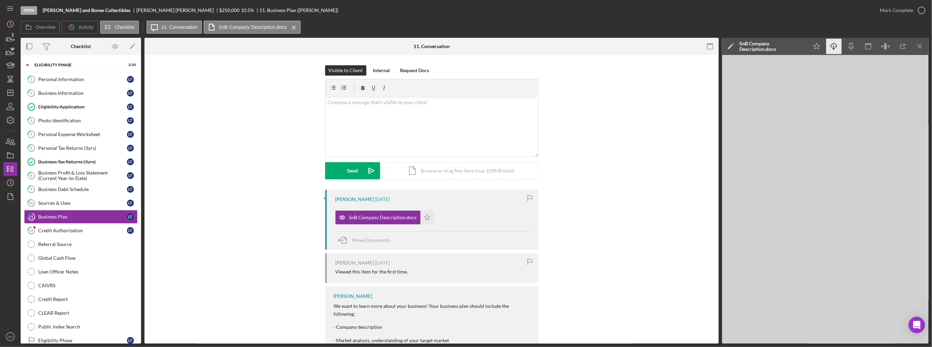
click at [465, 46] on icon "Icon/Download" at bounding box center [833, 46] width 15 height 15
click at [465, 43] on icon "Icon/Menu Close" at bounding box center [919, 46] width 15 height 15
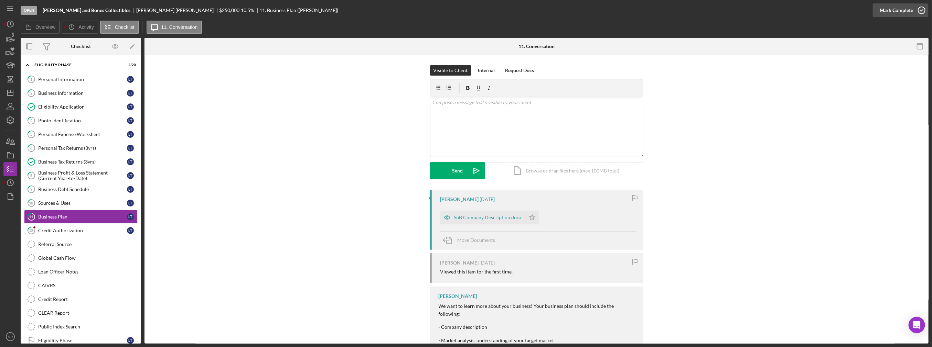
click at [465, 12] on div "Mark Complete" at bounding box center [895, 10] width 33 height 14
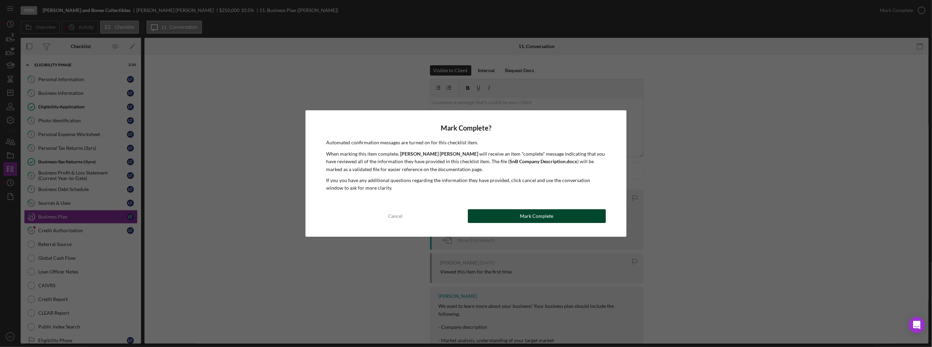
click at [465, 216] on div "Mark Complete" at bounding box center [536, 216] width 33 height 14
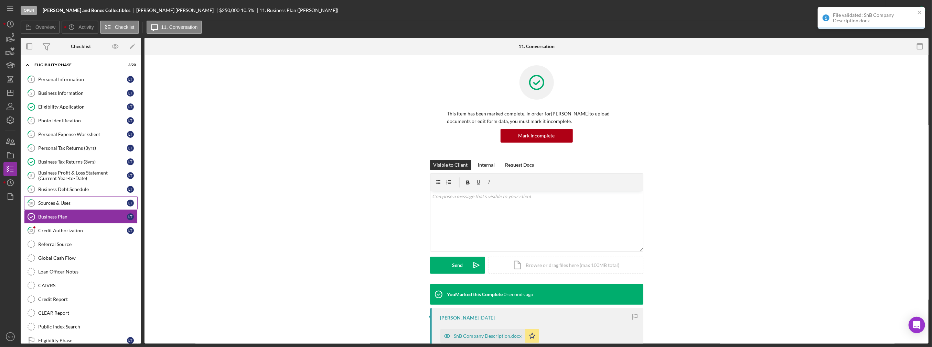
click at [106, 206] on link "10 Sources & Uses L T" at bounding box center [80, 203] width 113 height 14
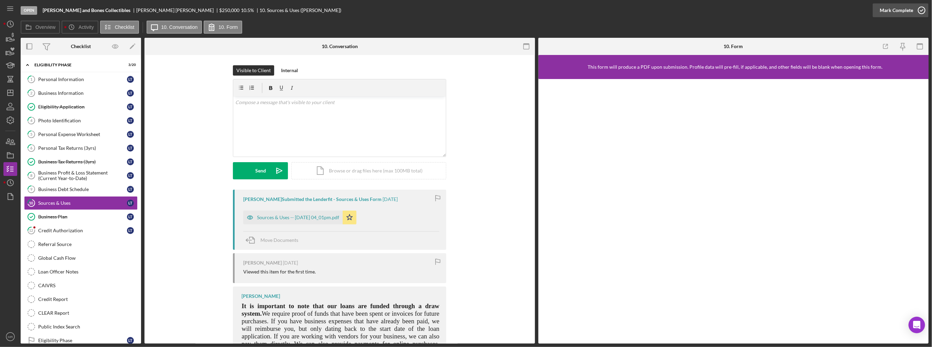
click at [465, 17] on div "Mark Complete" at bounding box center [895, 10] width 33 height 14
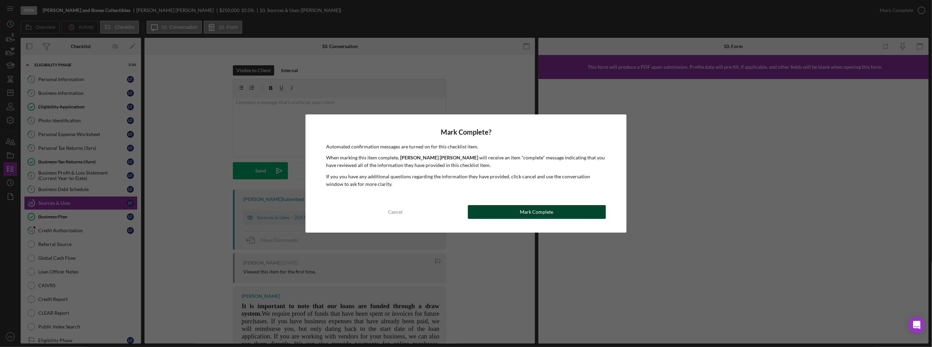
click at [465, 210] on div "Mark Complete" at bounding box center [536, 212] width 33 height 14
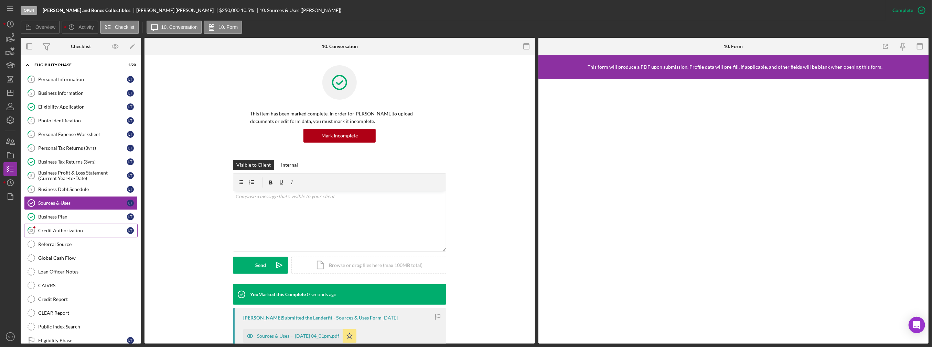
click at [56, 228] on div "Credit Authorization" at bounding box center [82, 231] width 89 height 6
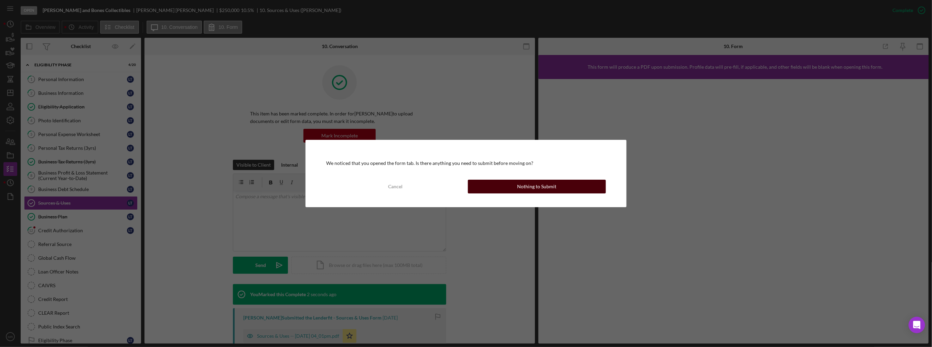
click at [465, 185] on div "Nothing to Submit" at bounding box center [536, 187] width 39 height 14
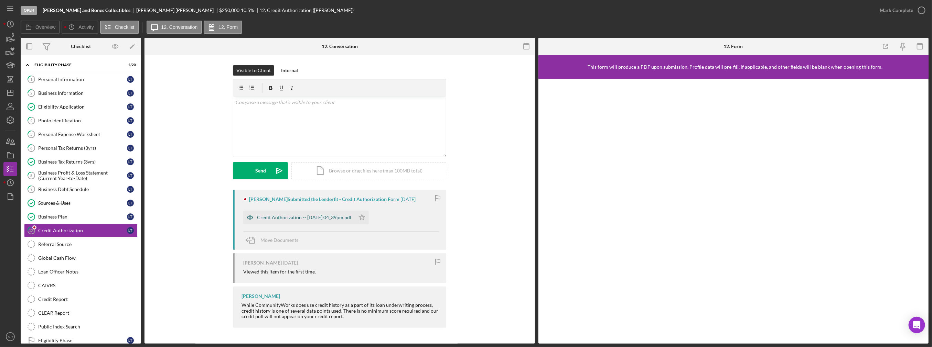
click at [341, 223] on div "Credit Authorization -- 2025-10-13 04_39pm.pdf" at bounding box center [299, 218] width 112 height 14
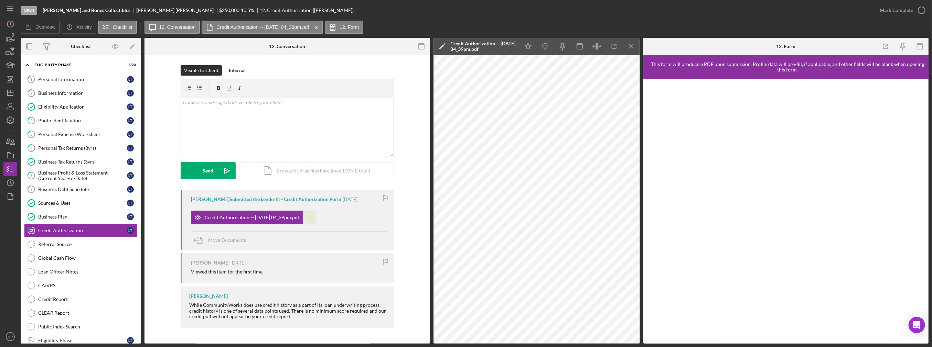
click at [316, 221] on icon "Icon/Star" at bounding box center [310, 218] width 14 height 14
click at [465, 49] on polyline "button" at bounding box center [545, 48] width 2 height 1
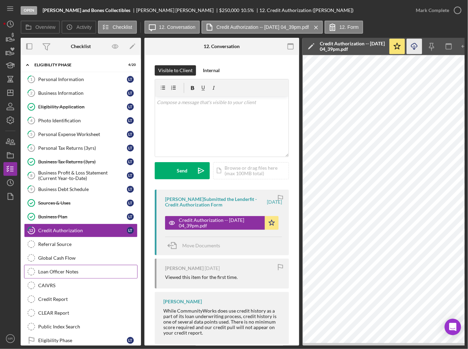
click at [73, 269] on div "Loan Officer Notes" at bounding box center [87, 272] width 99 height 6
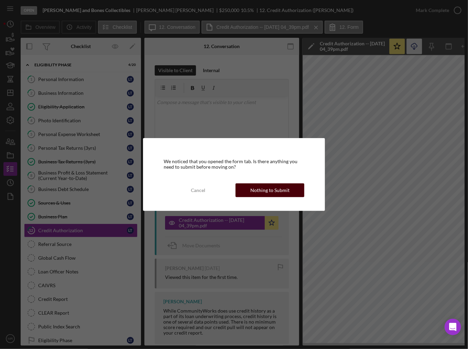
click at [258, 194] on div "Nothing to Submit" at bounding box center [269, 191] width 39 height 14
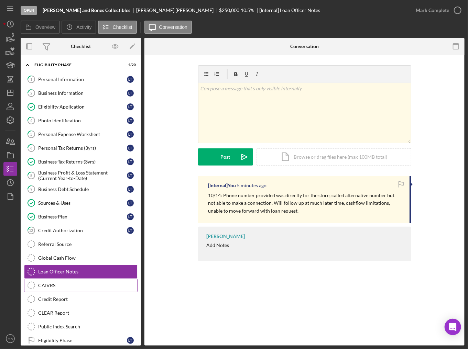
click at [60, 283] on div "CAIVRS" at bounding box center [87, 286] width 99 height 6
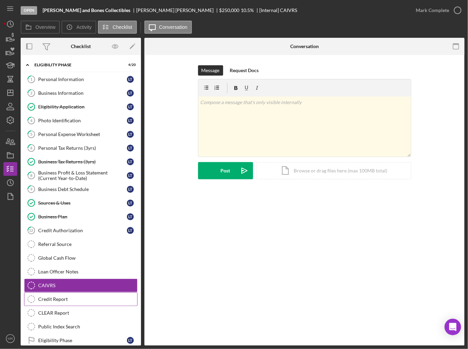
drag, startPoint x: 65, startPoint y: 297, endPoint x: 67, endPoint y: 295, distance: 3.7
click at [65, 297] on div "Credit Report" at bounding box center [87, 300] width 99 height 6
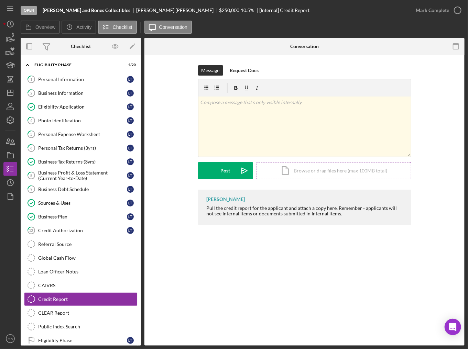
click at [286, 169] on div "Icon/Document Browse or drag files here (max 100MB total) Tap to choose files o…" at bounding box center [334, 170] width 155 height 17
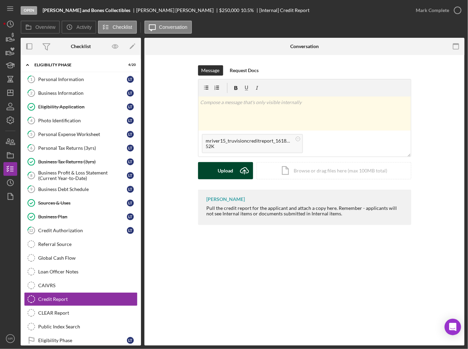
click at [207, 164] on button "Upload Icon/Upload" at bounding box center [225, 170] width 55 height 17
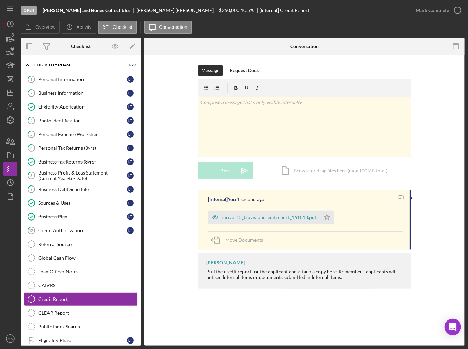
drag, startPoint x: 322, startPoint y: 217, endPoint x: 329, endPoint y: 210, distance: 9.7
click at [322, 217] on icon "Icon/Star" at bounding box center [327, 218] width 14 height 14
click at [436, 13] on div "Mark Complete" at bounding box center [432, 10] width 33 height 14
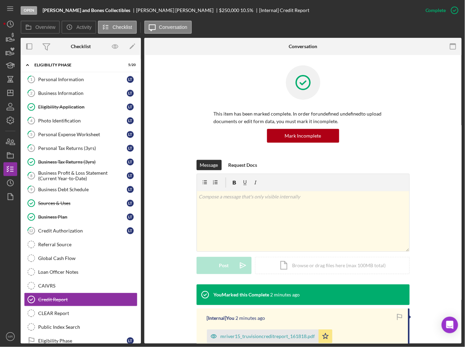
click at [165, 183] on div "Message Request Docs v Color teal Color pink Remove color Add row above Add row…" at bounding box center [303, 222] width 297 height 124
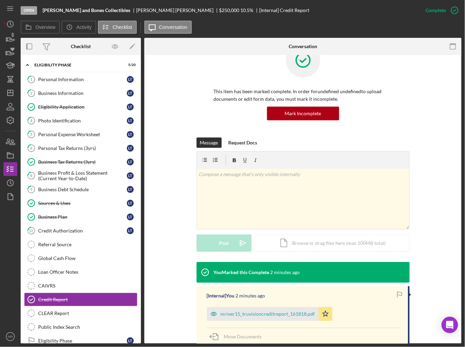
scroll to position [69, 0]
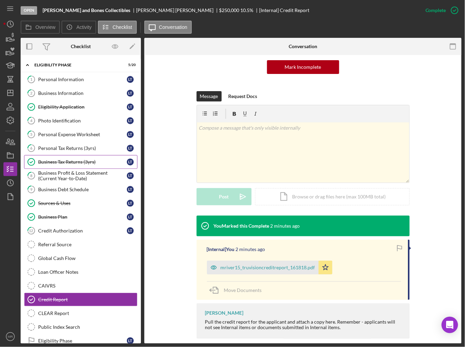
click at [78, 162] on div "Business Tax Returns (3yrs)" at bounding box center [82, 162] width 89 height 6
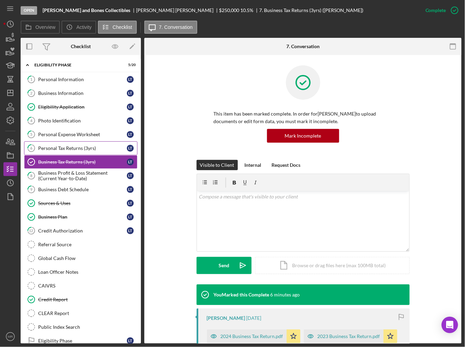
click at [73, 146] on div "Personal Tax Returns (3yrs)" at bounding box center [82, 148] width 89 height 6
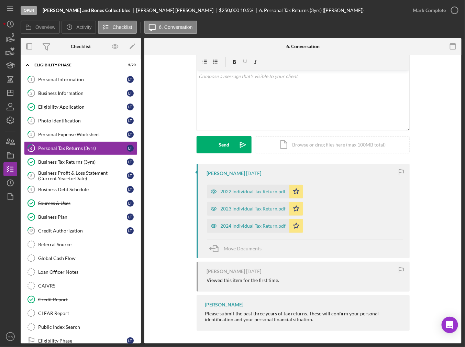
scroll to position [26, 0]
click at [250, 227] on div "2024 Individual Tax Return.pdf" at bounding box center [253, 226] width 65 height 6
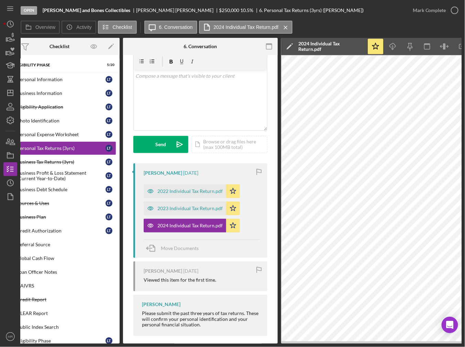
scroll to position [0, 47]
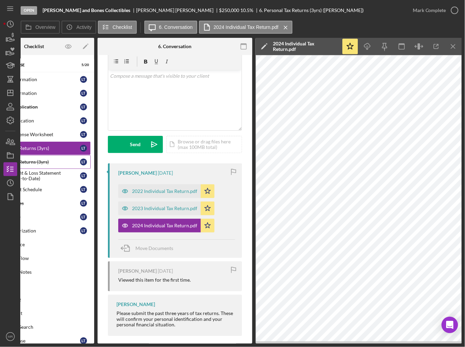
click at [47, 162] on div "Business Tax Returns (3yrs)" at bounding box center [35, 162] width 89 height 6
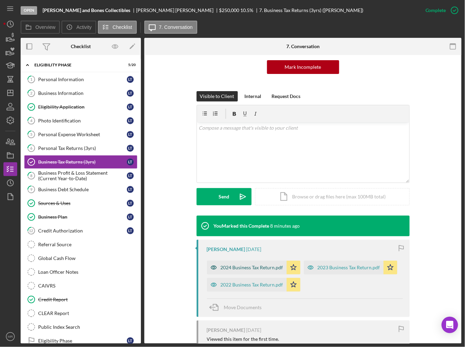
click at [248, 272] on div "2024 Business Tax Return.pdf" at bounding box center [247, 268] width 80 height 14
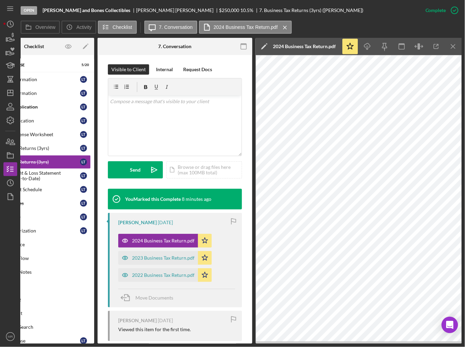
scroll to position [165, 0]
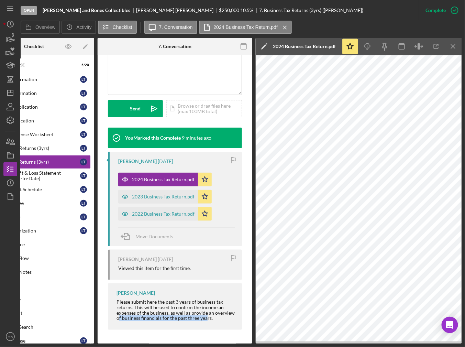
drag, startPoint x: 205, startPoint y: 344, endPoint x: 118, endPoint y: 333, distance: 87.7
click at [118, 333] on div "Open Stump and Bones Collectibles Luke Torres $250,000 $250,000 10.5 % 7. Busin…" at bounding box center [232, 173] width 465 height 347
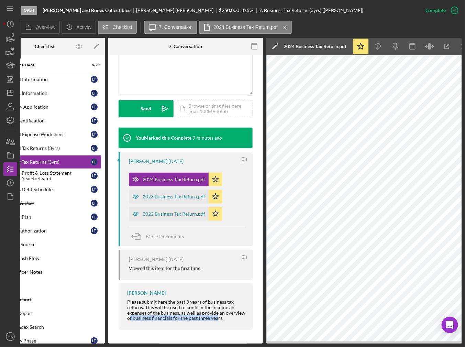
scroll to position [0, 0]
